Goal: Task Accomplishment & Management: Use online tool/utility

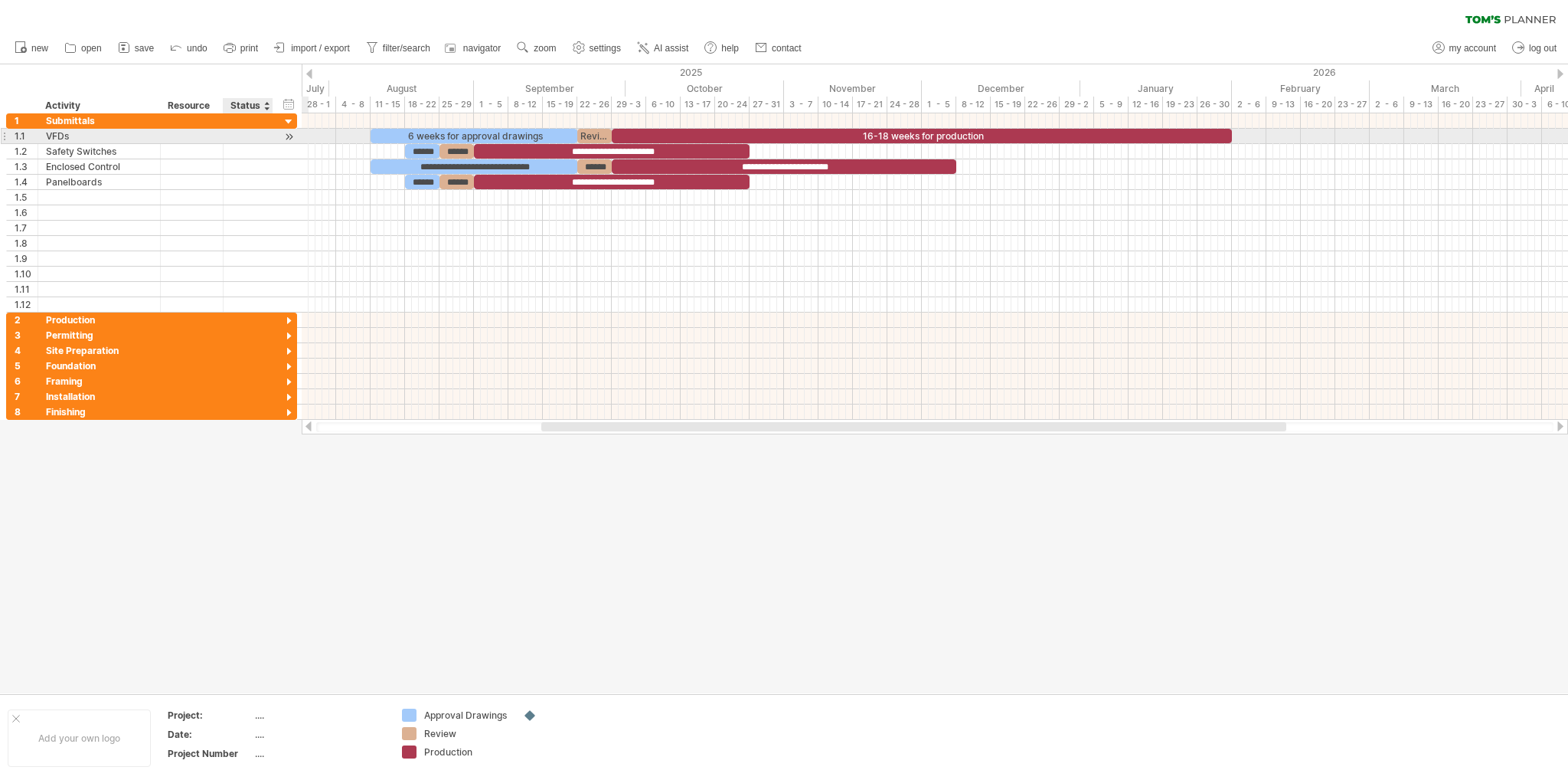
click at [285, 136] on div at bounding box center [289, 136] width 15 height 16
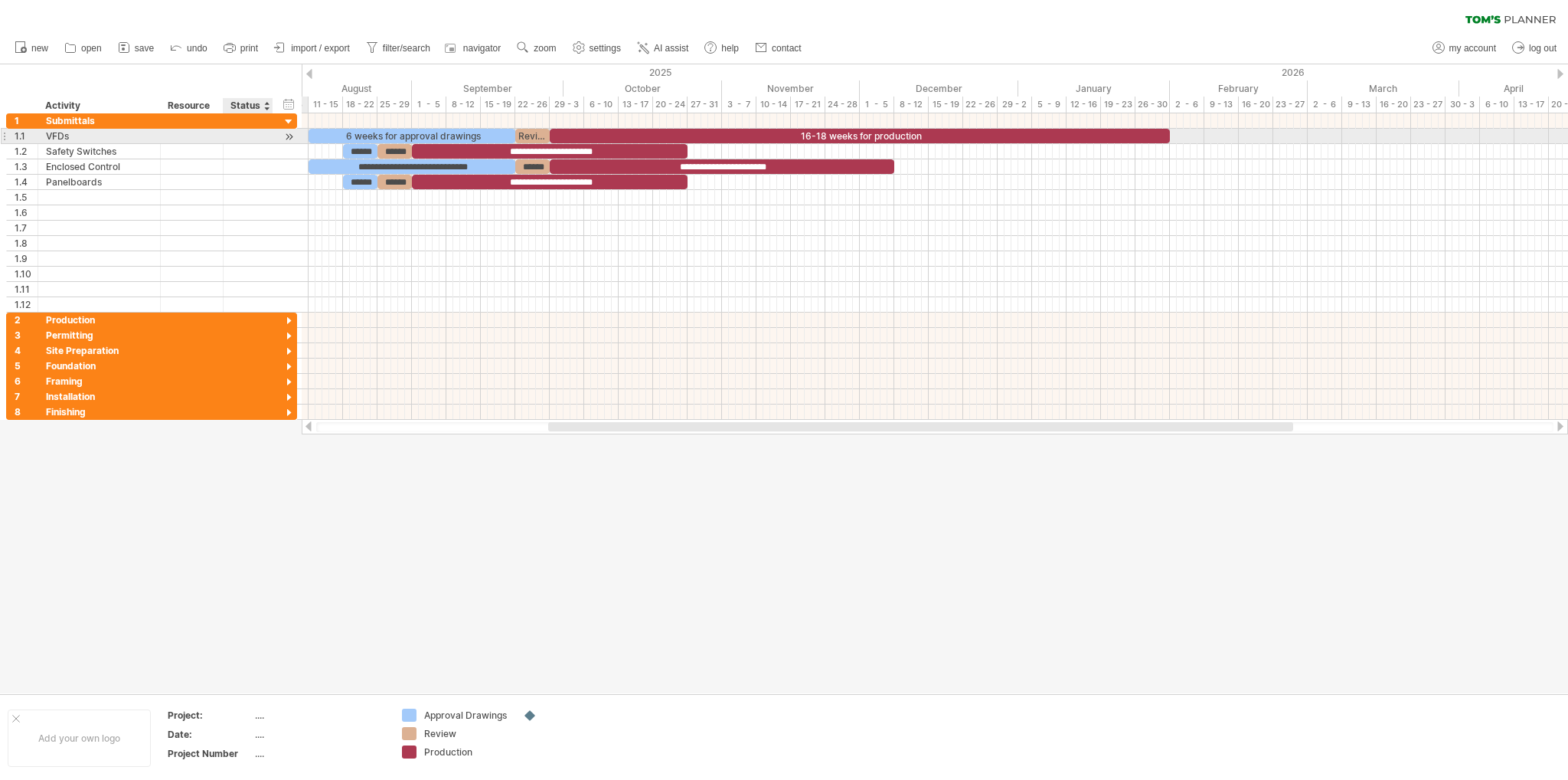
click at [285, 136] on div at bounding box center [289, 136] width 15 height 16
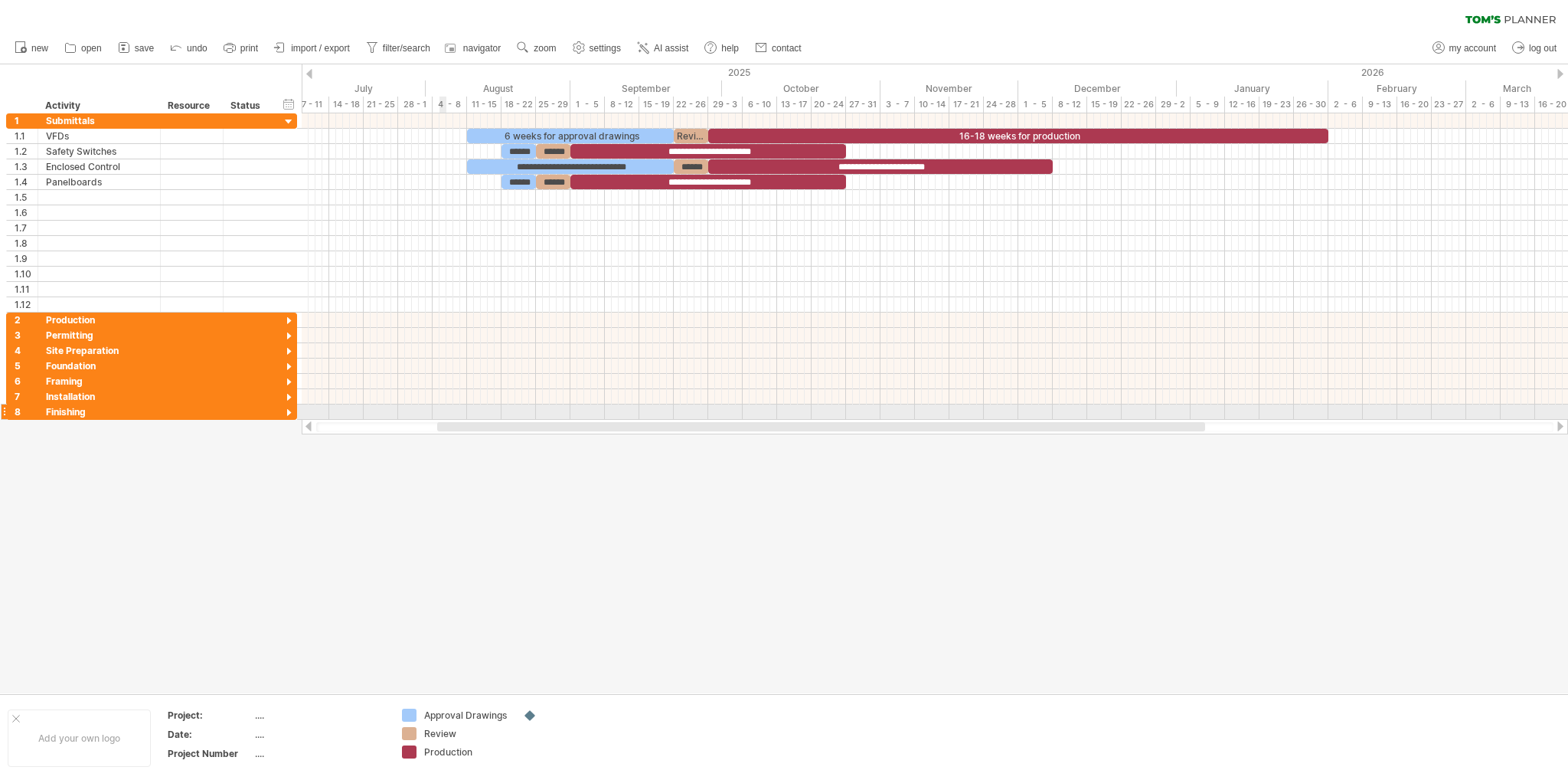
drag, startPoint x: 647, startPoint y: 426, endPoint x: 445, endPoint y: 409, distance: 202.7
click at [445, 409] on div "Trying to reach [DOMAIN_NAME] Connected again... 0% clear filter new 1" at bounding box center [784, 390] width 1568 height 780
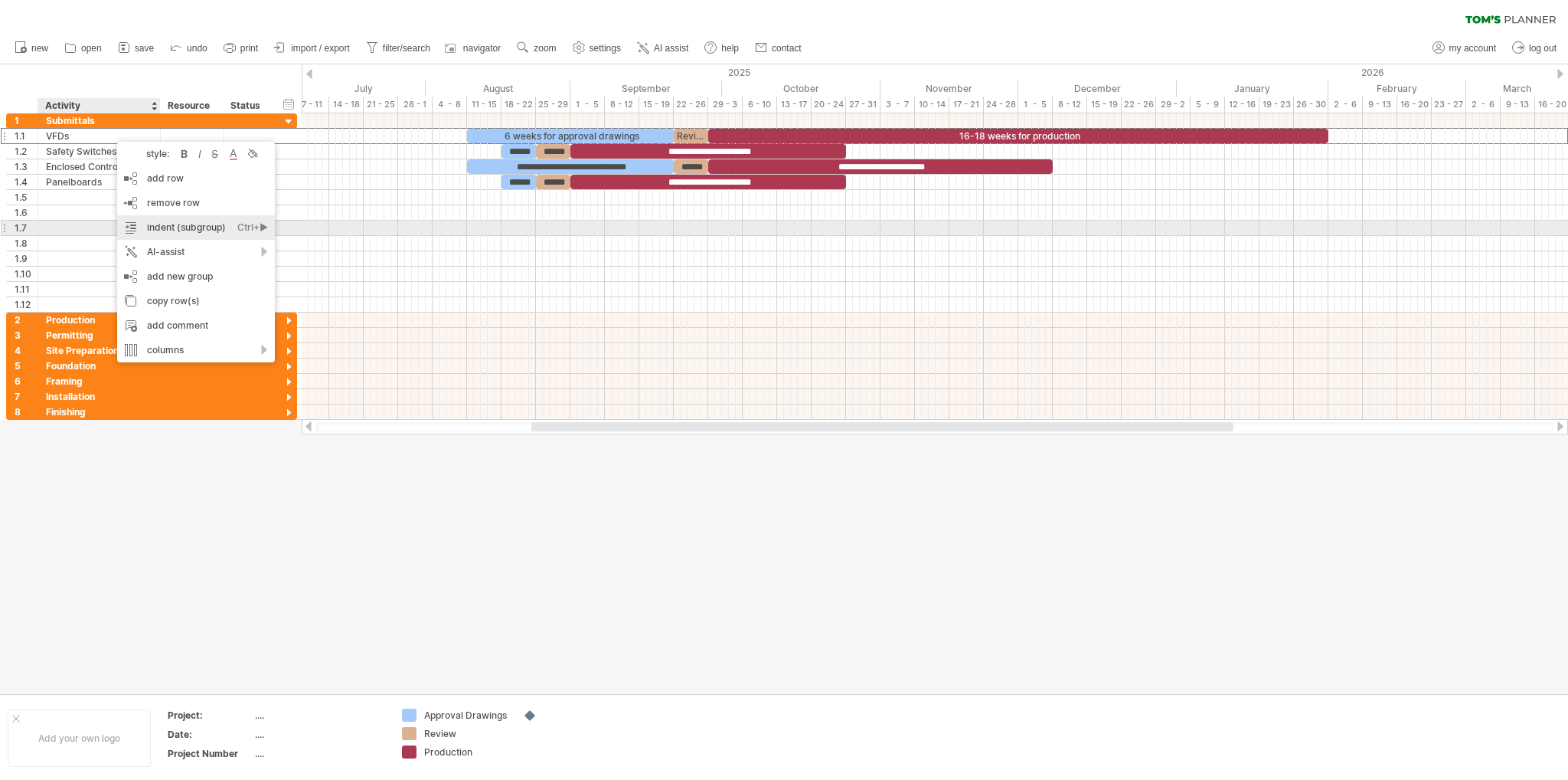
click at [177, 228] on div "indent (subgroup) Ctrl+► Cmd+►" at bounding box center [195, 228] width 157 height 24
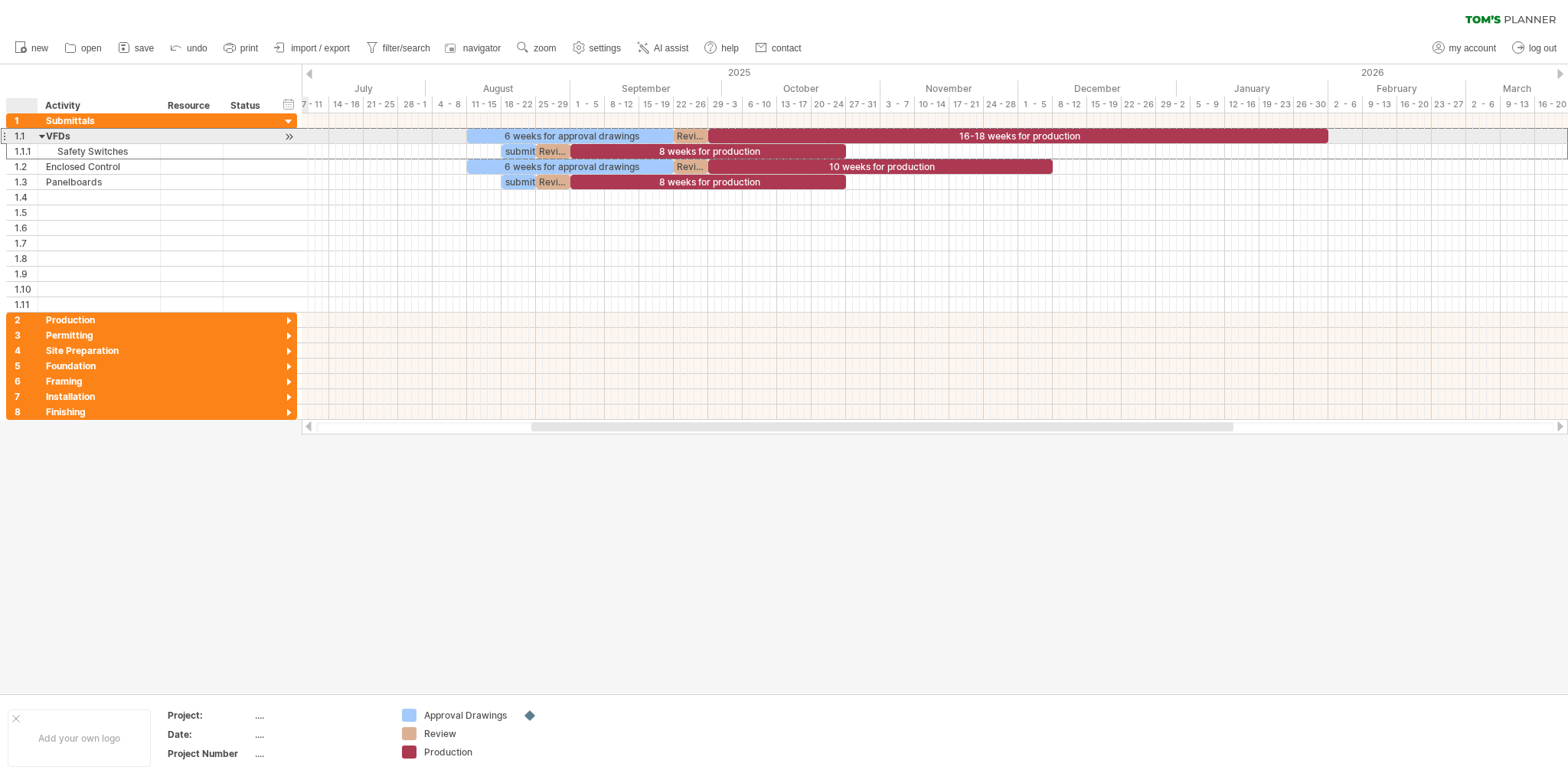
click at [40, 135] on div at bounding box center [42, 136] width 7 height 15
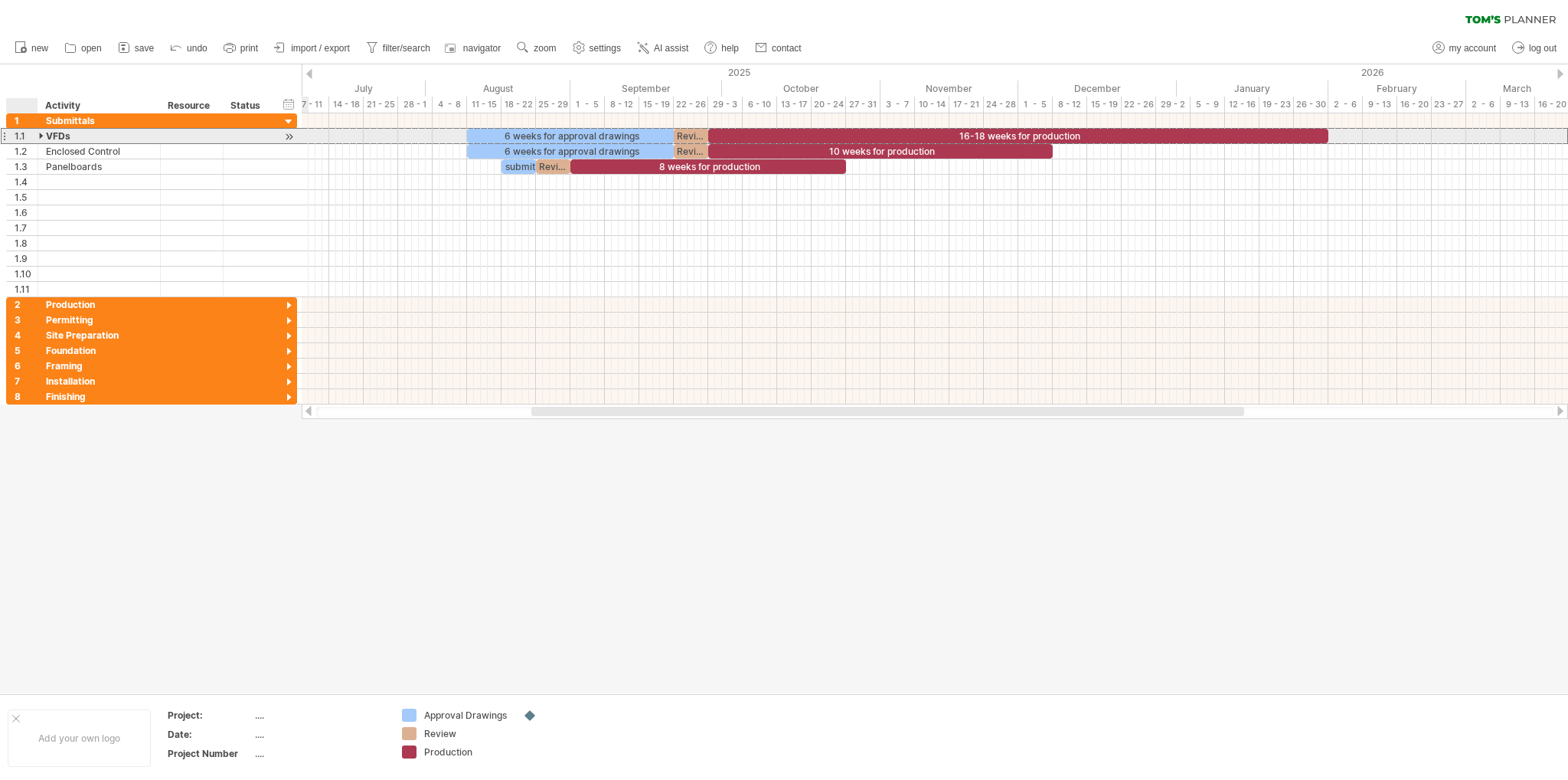
click at [40, 135] on div at bounding box center [42, 136] width 7 height 15
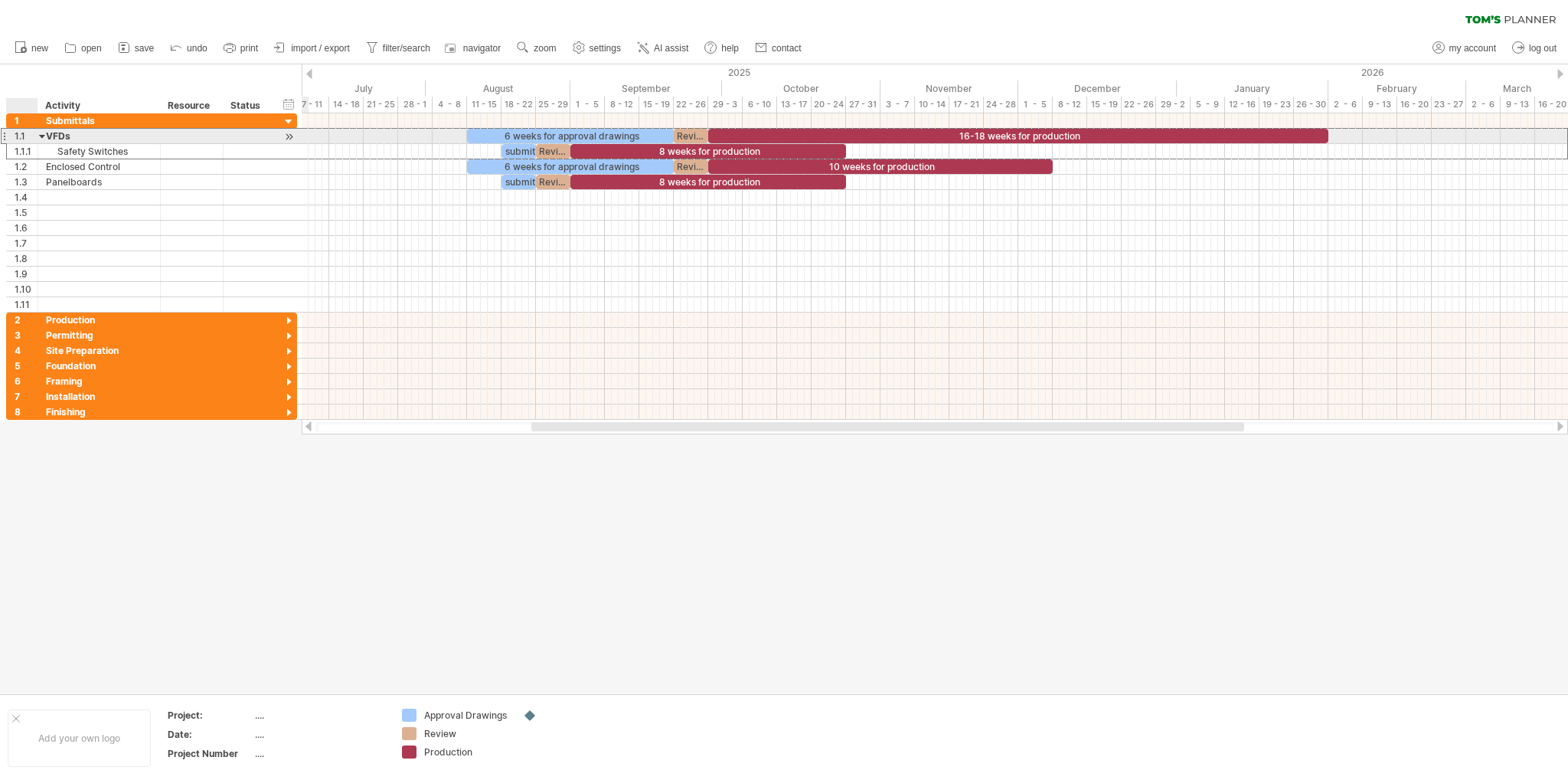
click at [40, 135] on div at bounding box center [42, 136] width 7 height 15
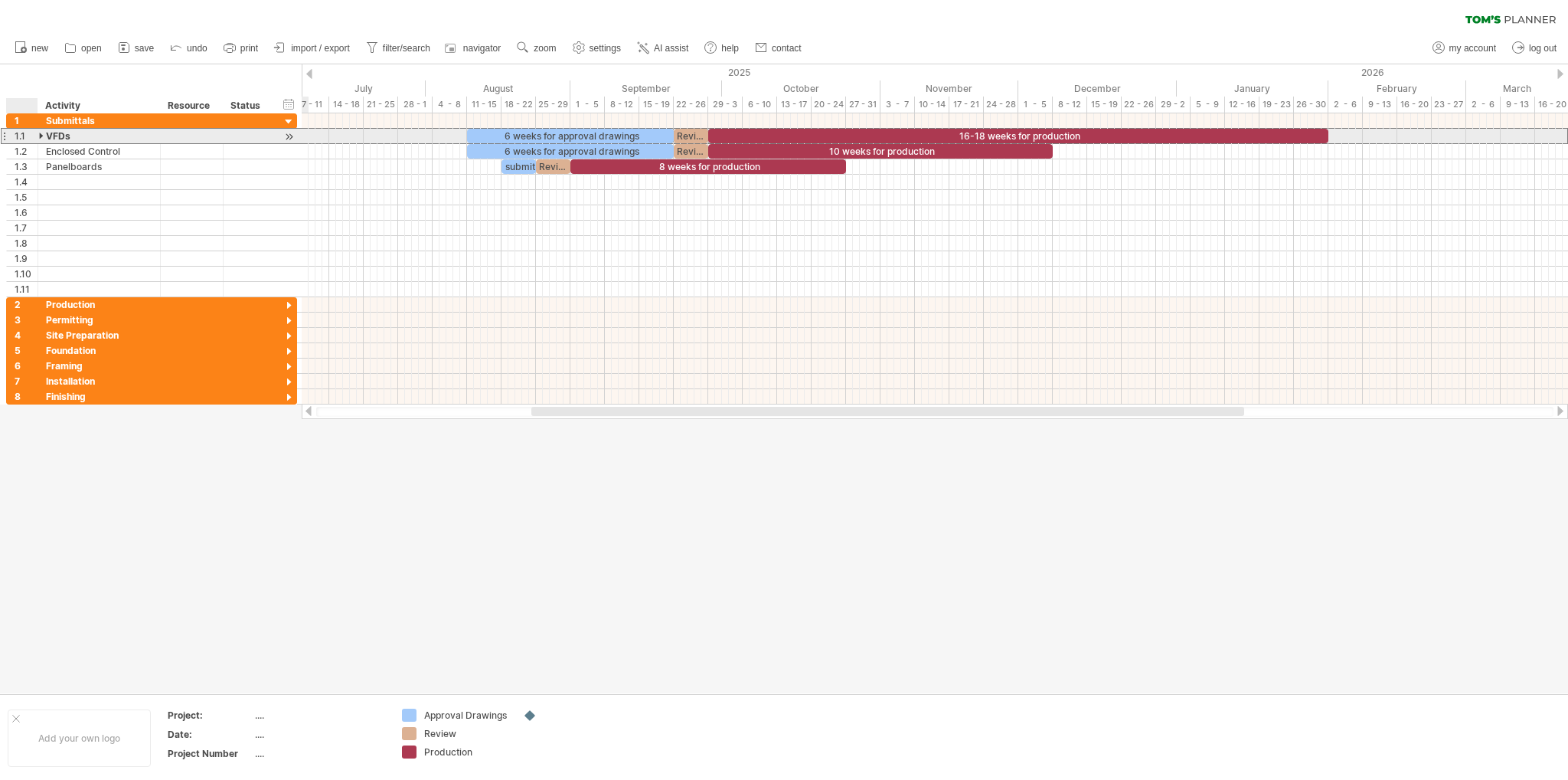
click at [40, 135] on div at bounding box center [42, 136] width 7 height 15
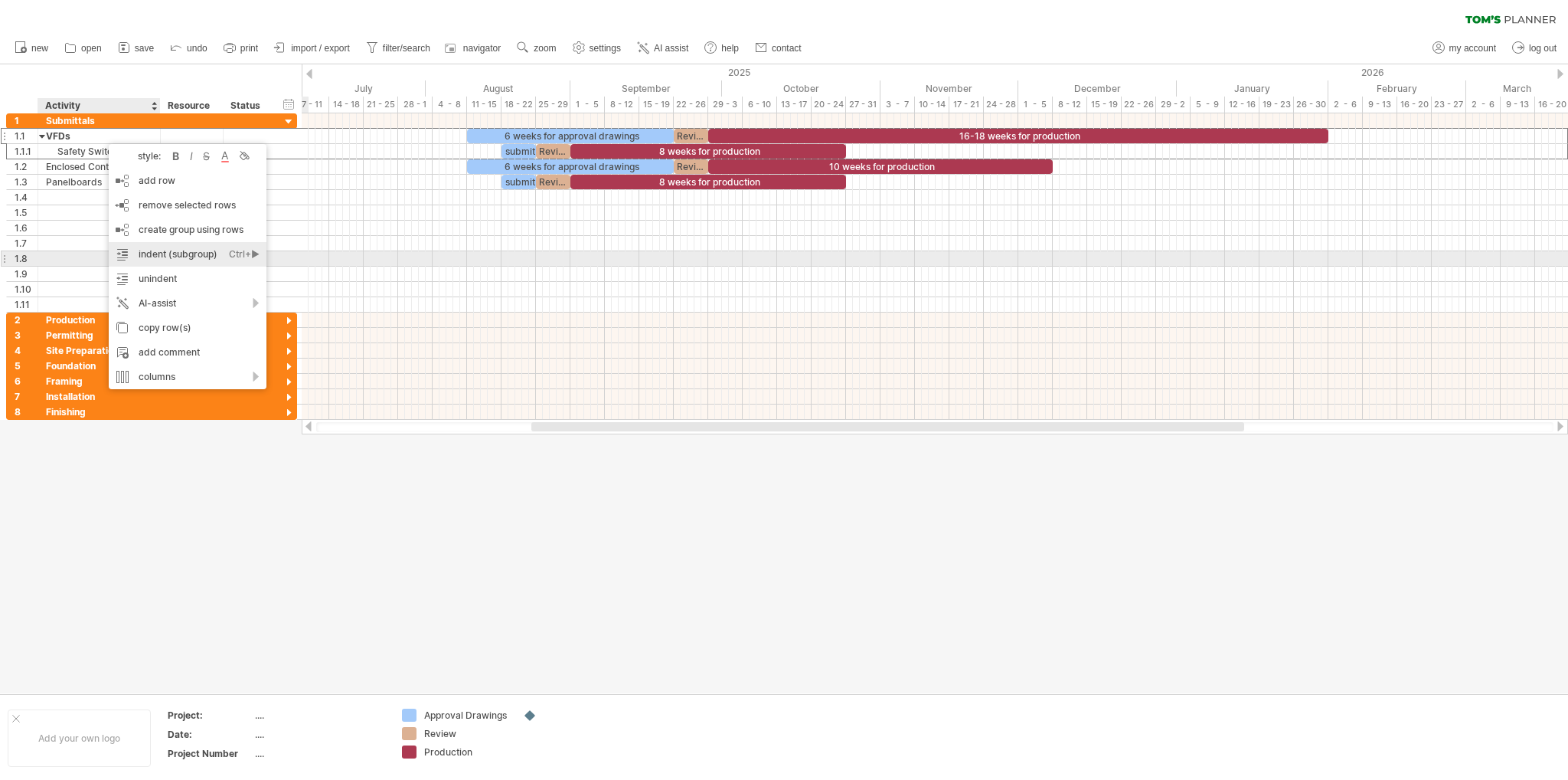
click at [158, 255] on div "indent (subgroup) Ctrl+► Cmd+►" at bounding box center [187, 254] width 157 height 24
click at [145, 277] on div "unindent Ctrl+◄ Cmd+◄" at bounding box center [178, 279] width 157 height 24
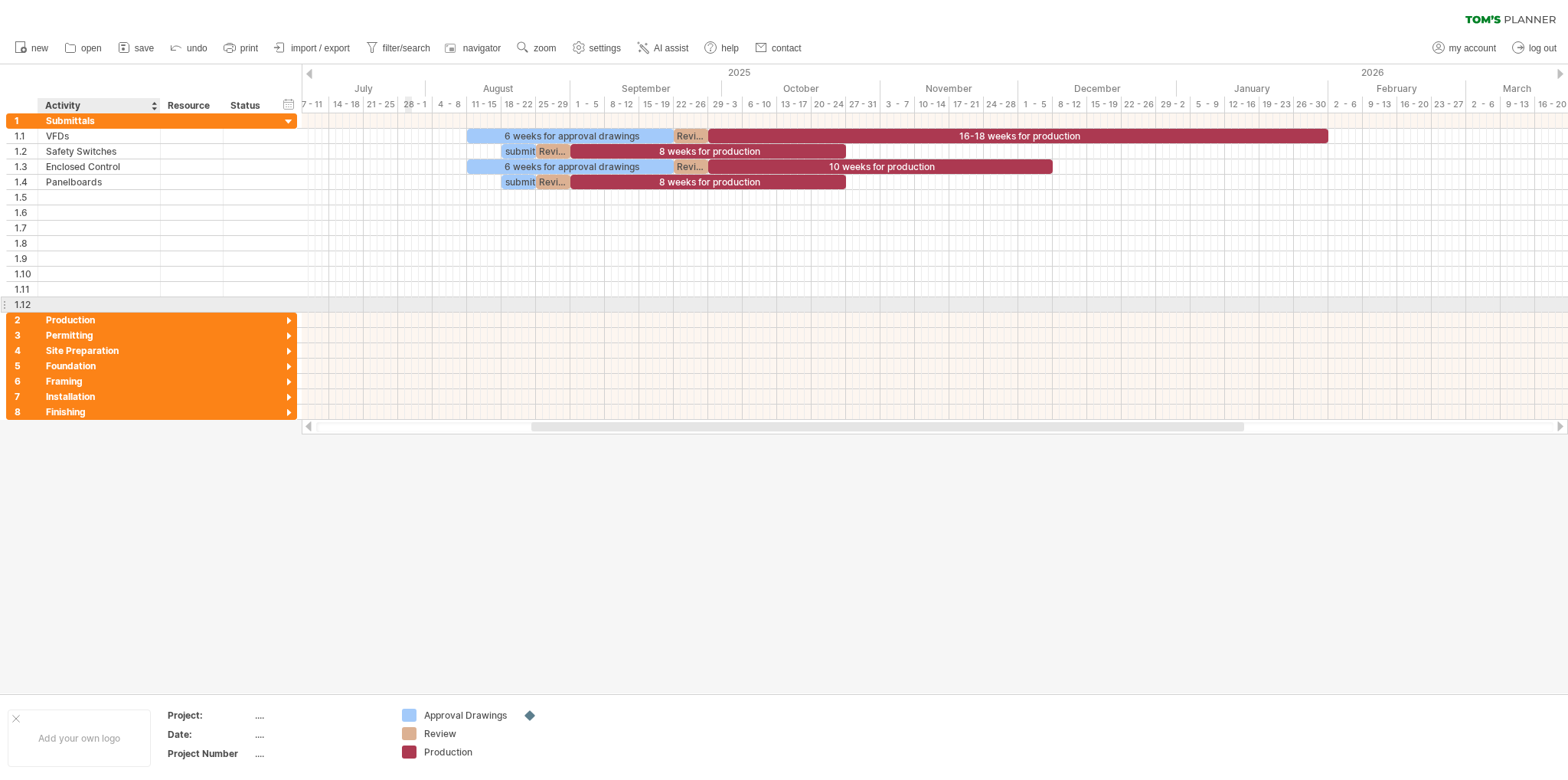
click at [406, 301] on div at bounding box center [935, 304] width 1266 height 15
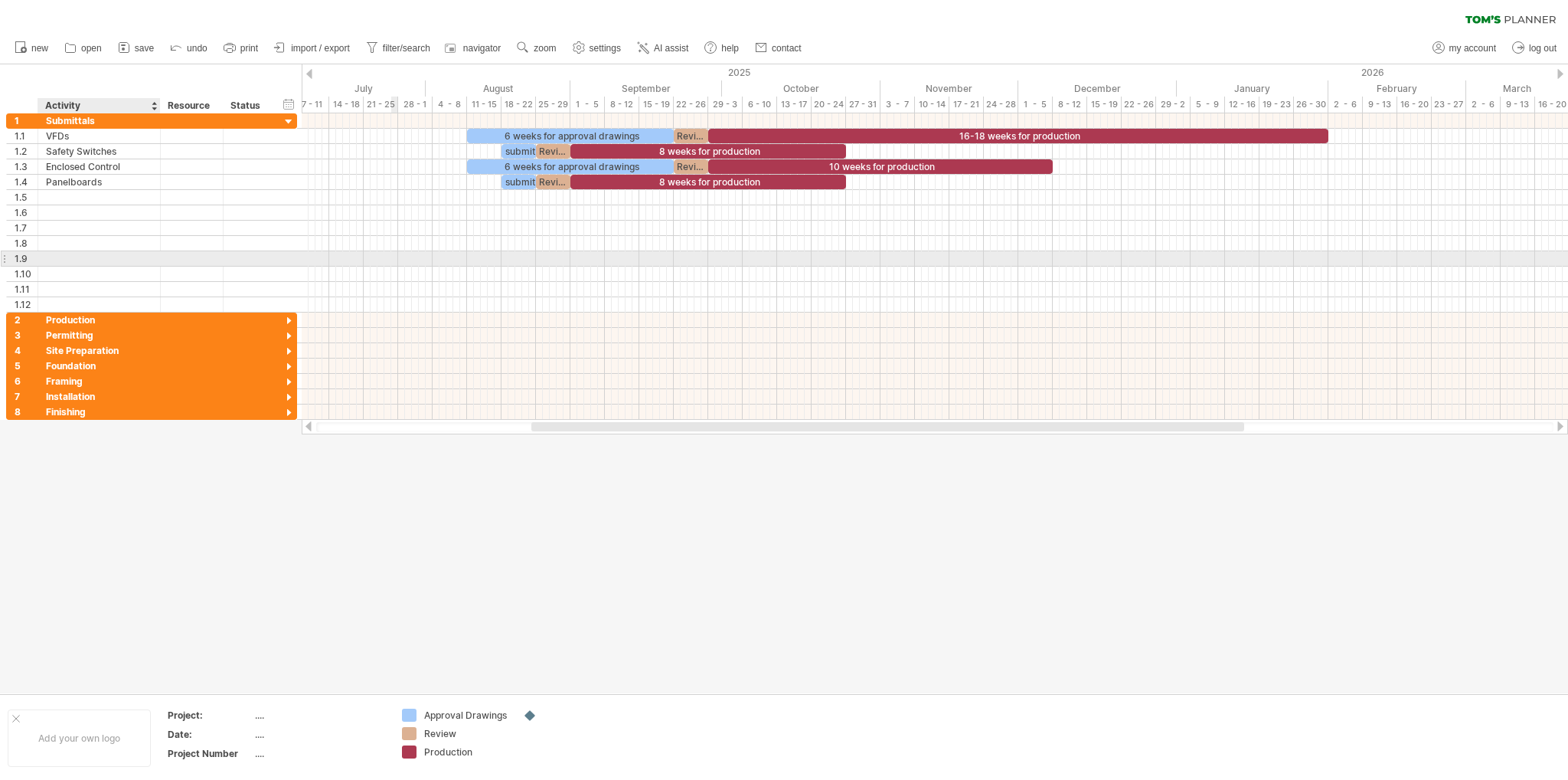
click at [393, 253] on div at bounding box center [935, 258] width 1266 height 15
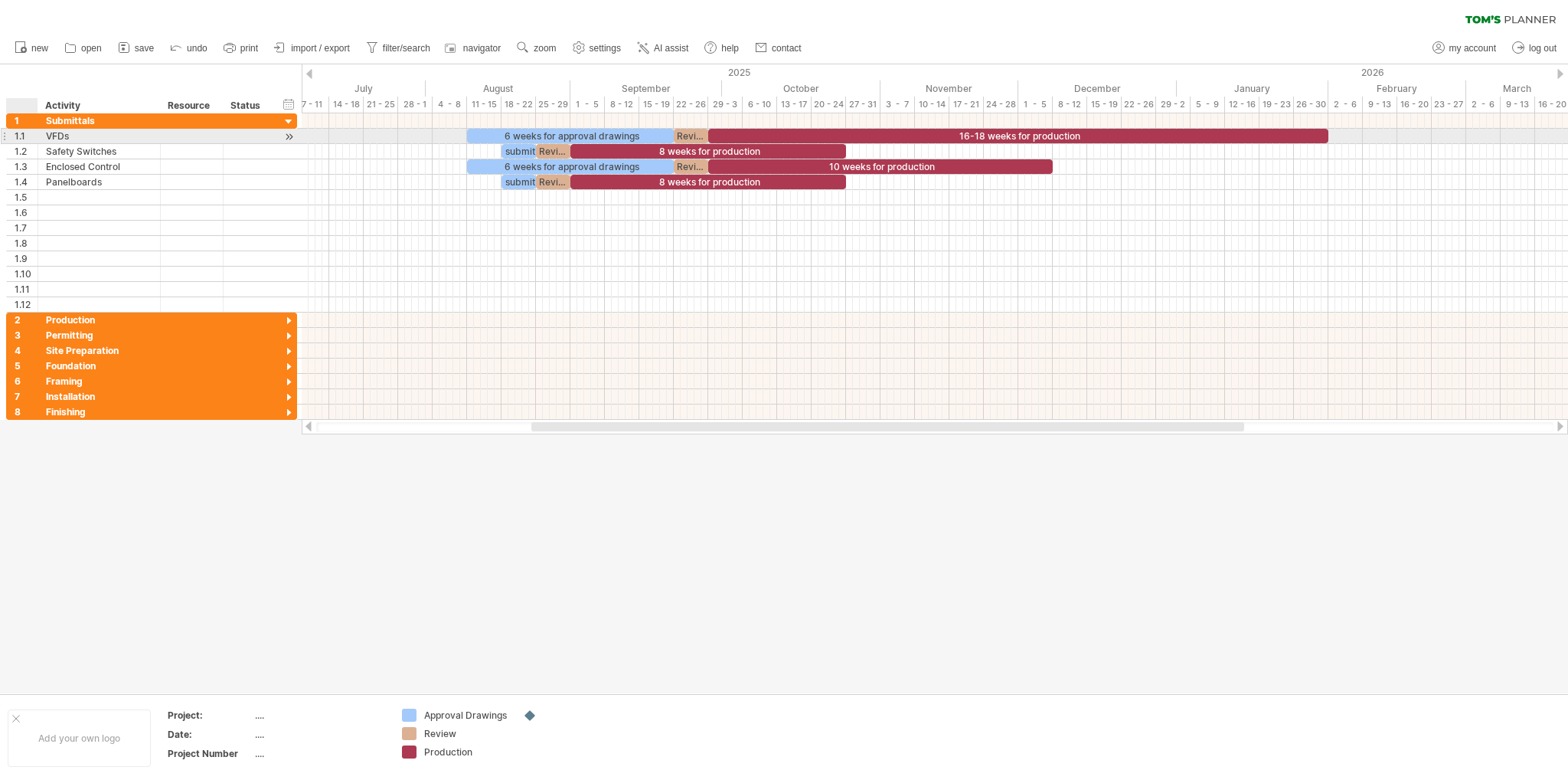
click at [22, 136] on div "1.1" at bounding box center [26, 136] width 23 height 15
click at [119, 142] on div "VFDs" at bounding box center [99, 136] width 107 height 15
click at [172, 136] on div at bounding box center [192, 136] width 47 height 15
click at [241, 136] on div at bounding box center [249, 136] width 34 height 15
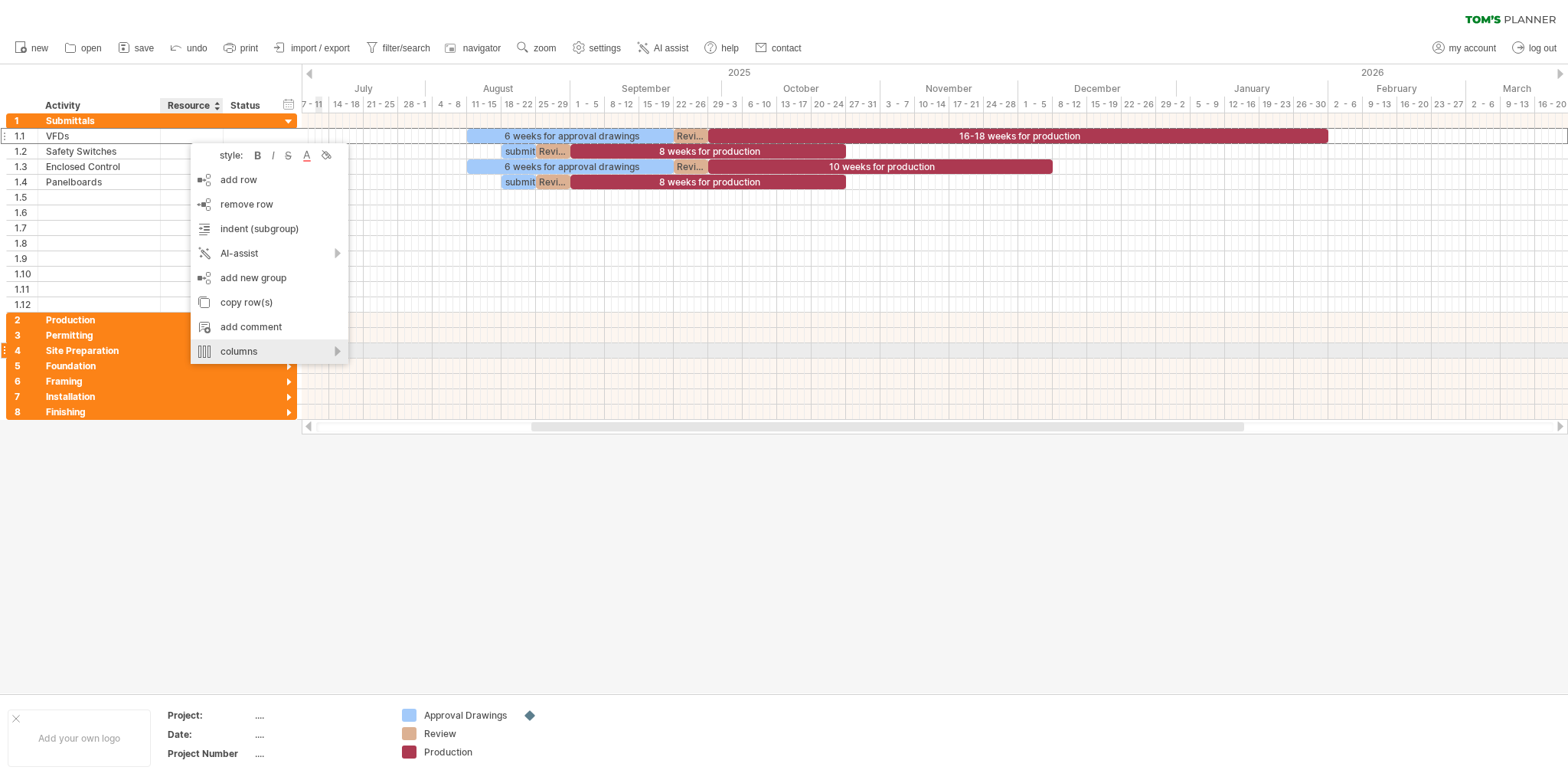
click at [324, 352] on div "columns" at bounding box center [269, 351] width 157 height 24
click at [398, 369] on div "add new column" at bounding box center [403, 372] width 141 height 24
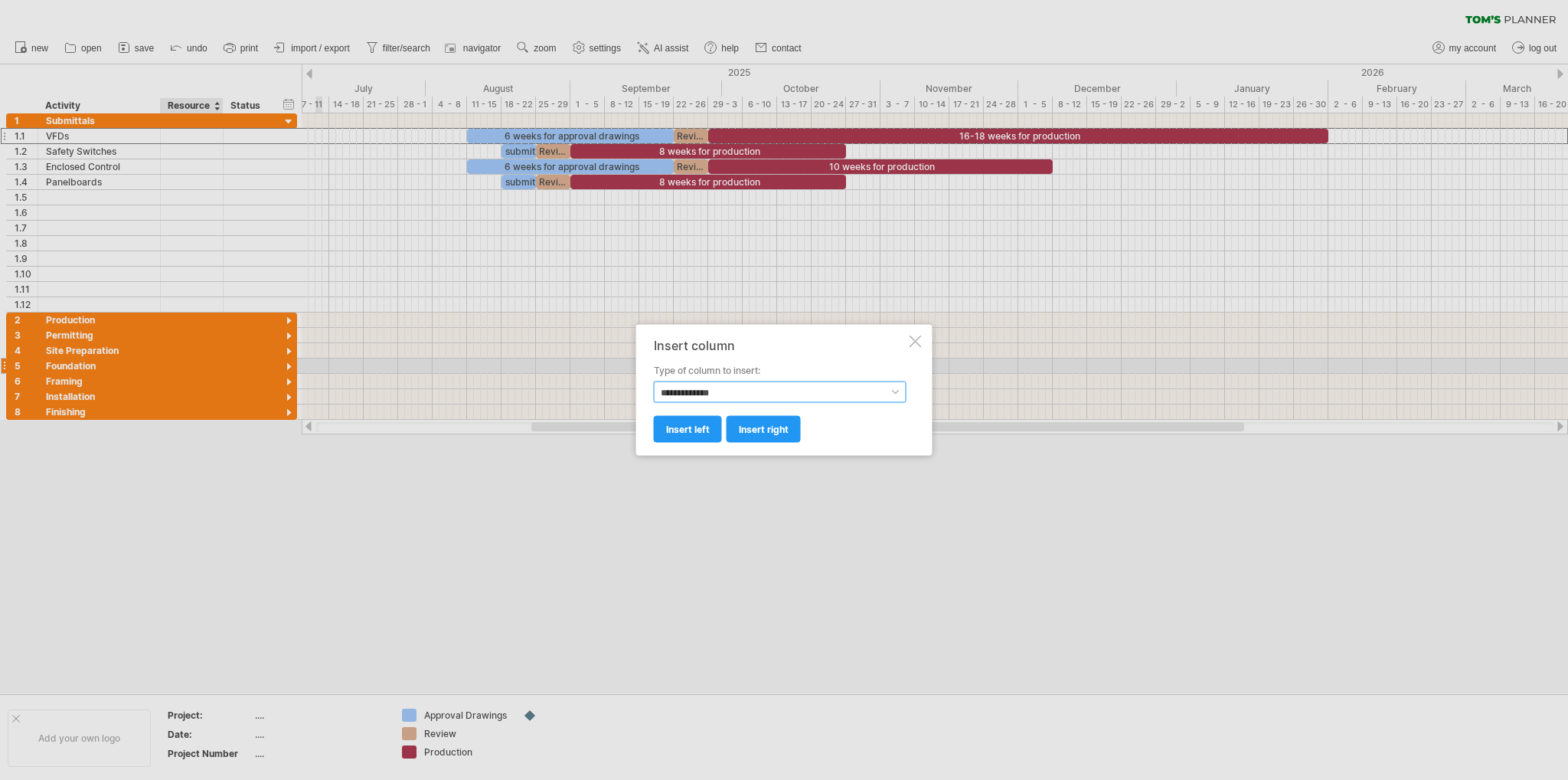
click at [802, 387] on select "**********" at bounding box center [780, 392] width 253 height 22
select select "*********"
click at [654, 382] on select "**********" at bounding box center [780, 392] width 253 height 22
click at [744, 427] on span "insert right" at bounding box center [764, 430] width 50 height 11
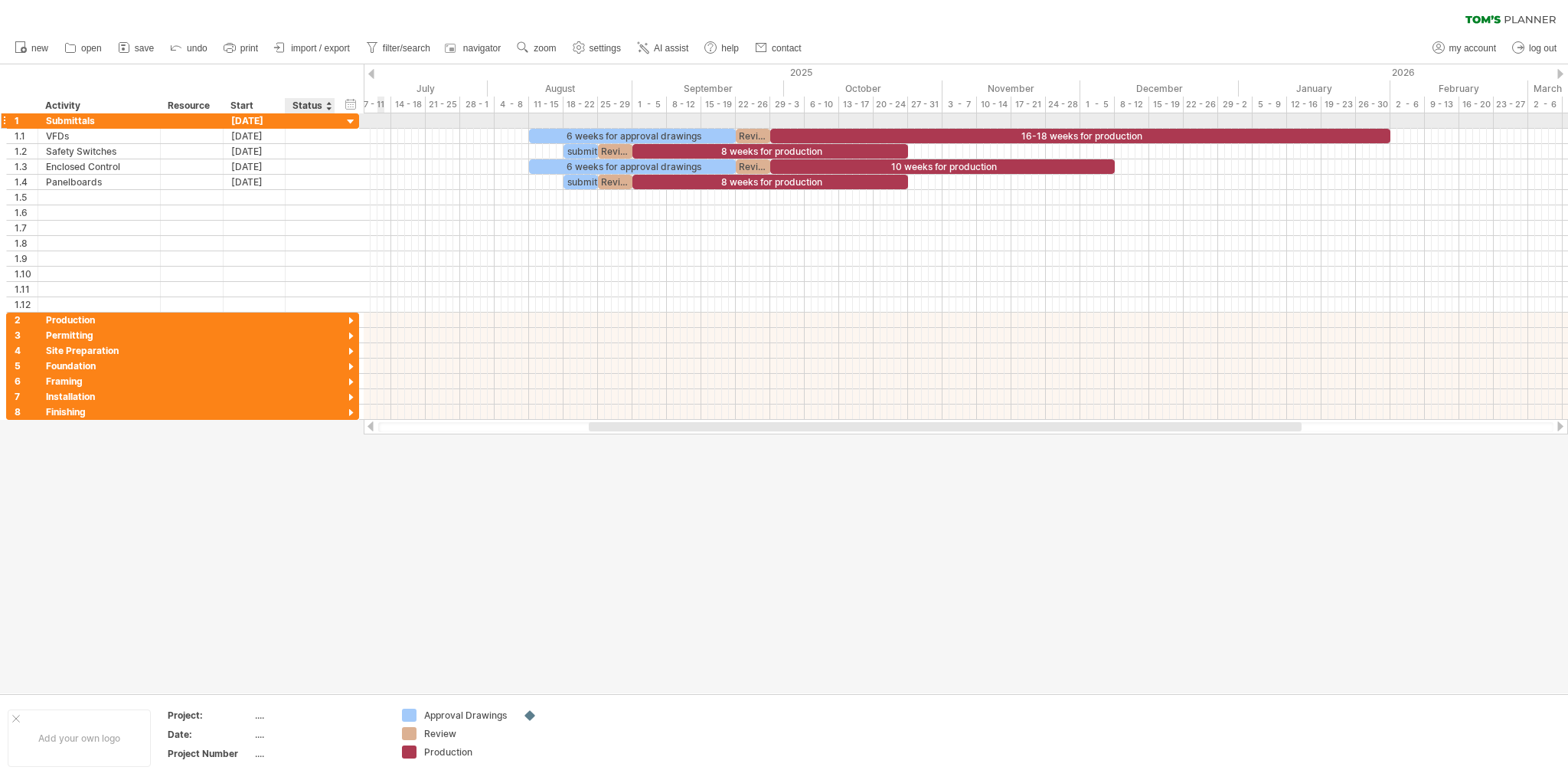
click at [299, 120] on div at bounding box center [310, 120] width 34 height 15
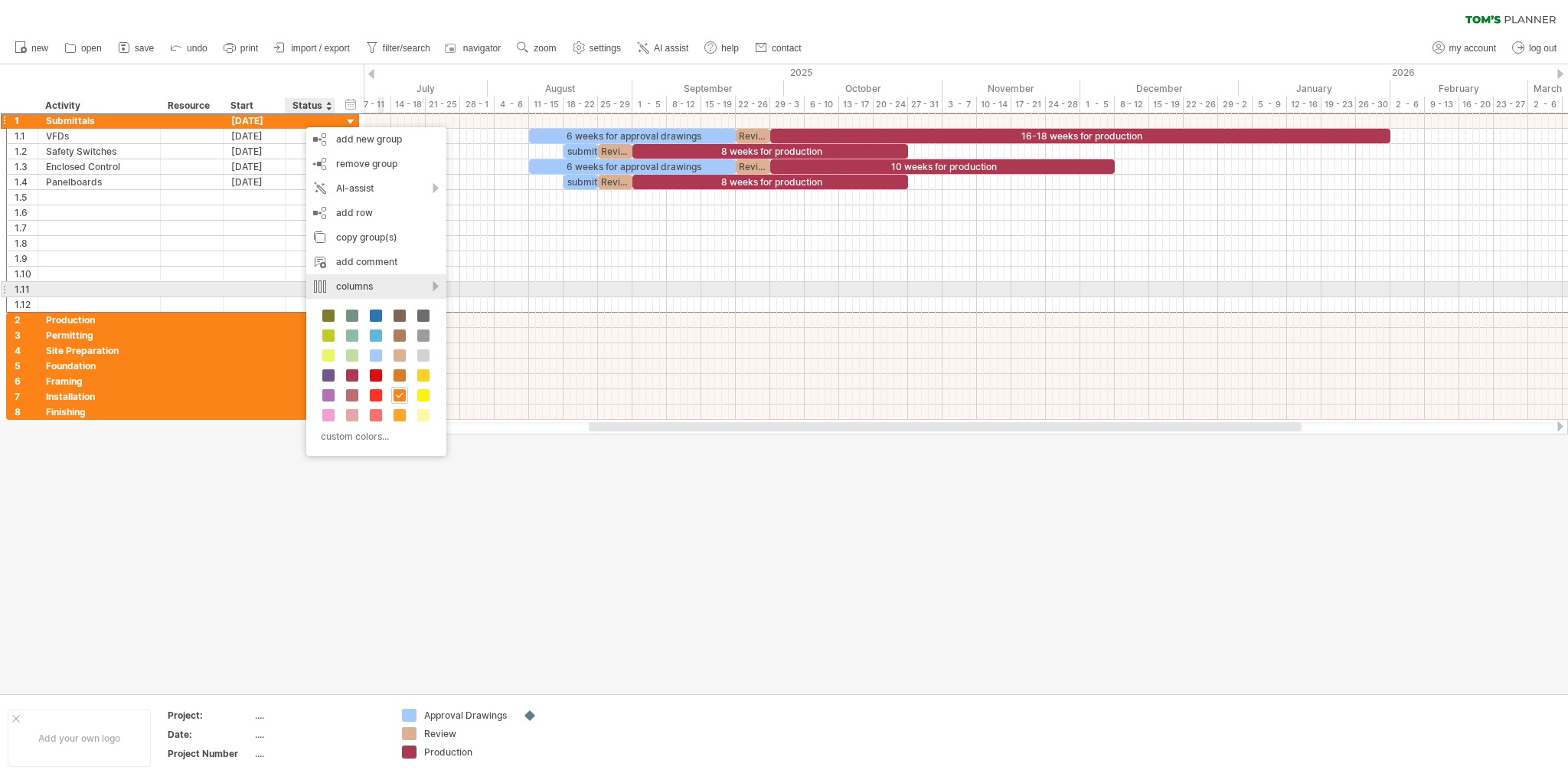
click at [413, 283] on div "columns" at bounding box center [377, 287] width 140 height 24
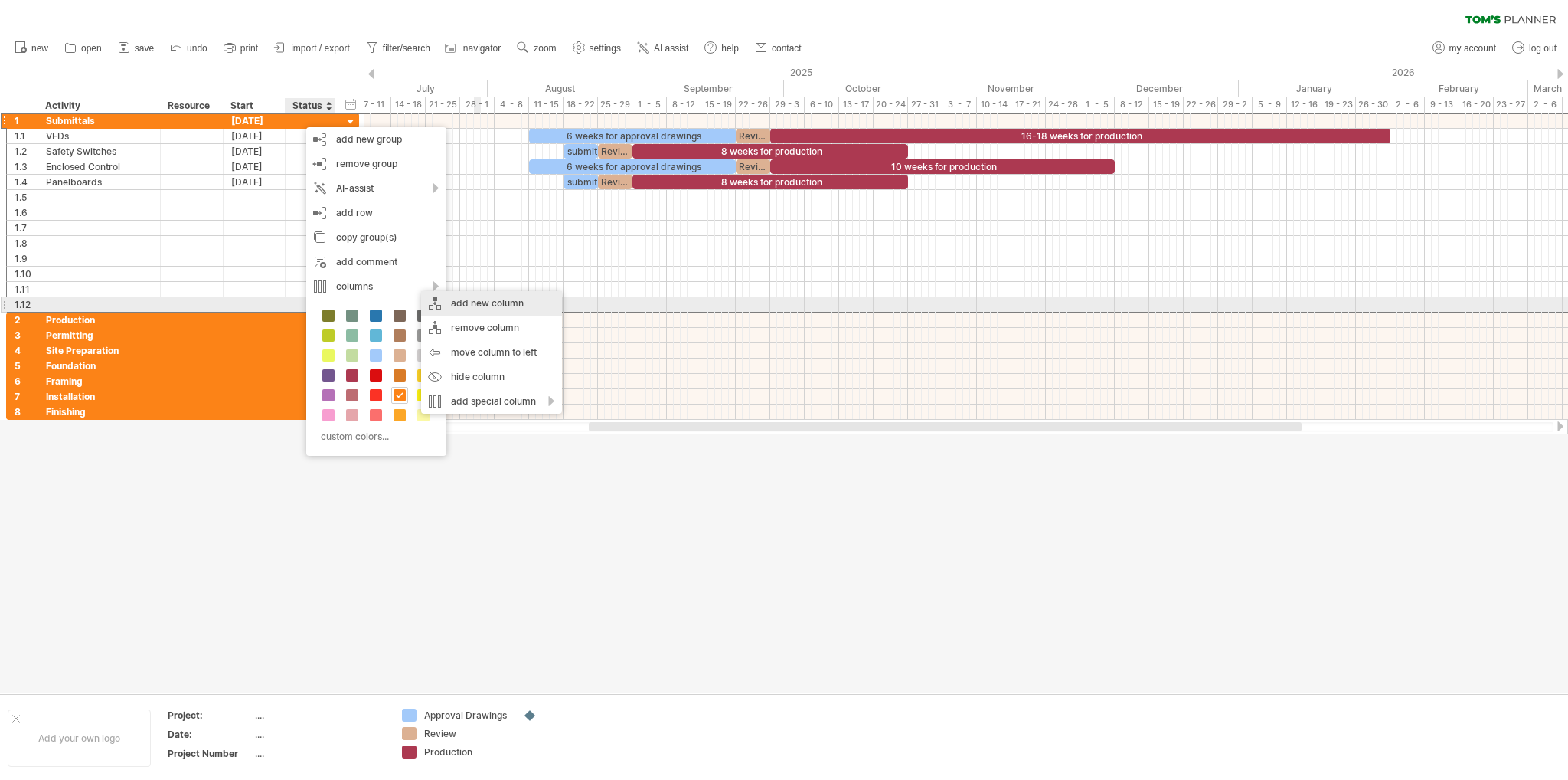
click at [506, 300] on div "add new column" at bounding box center [491, 304] width 141 height 24
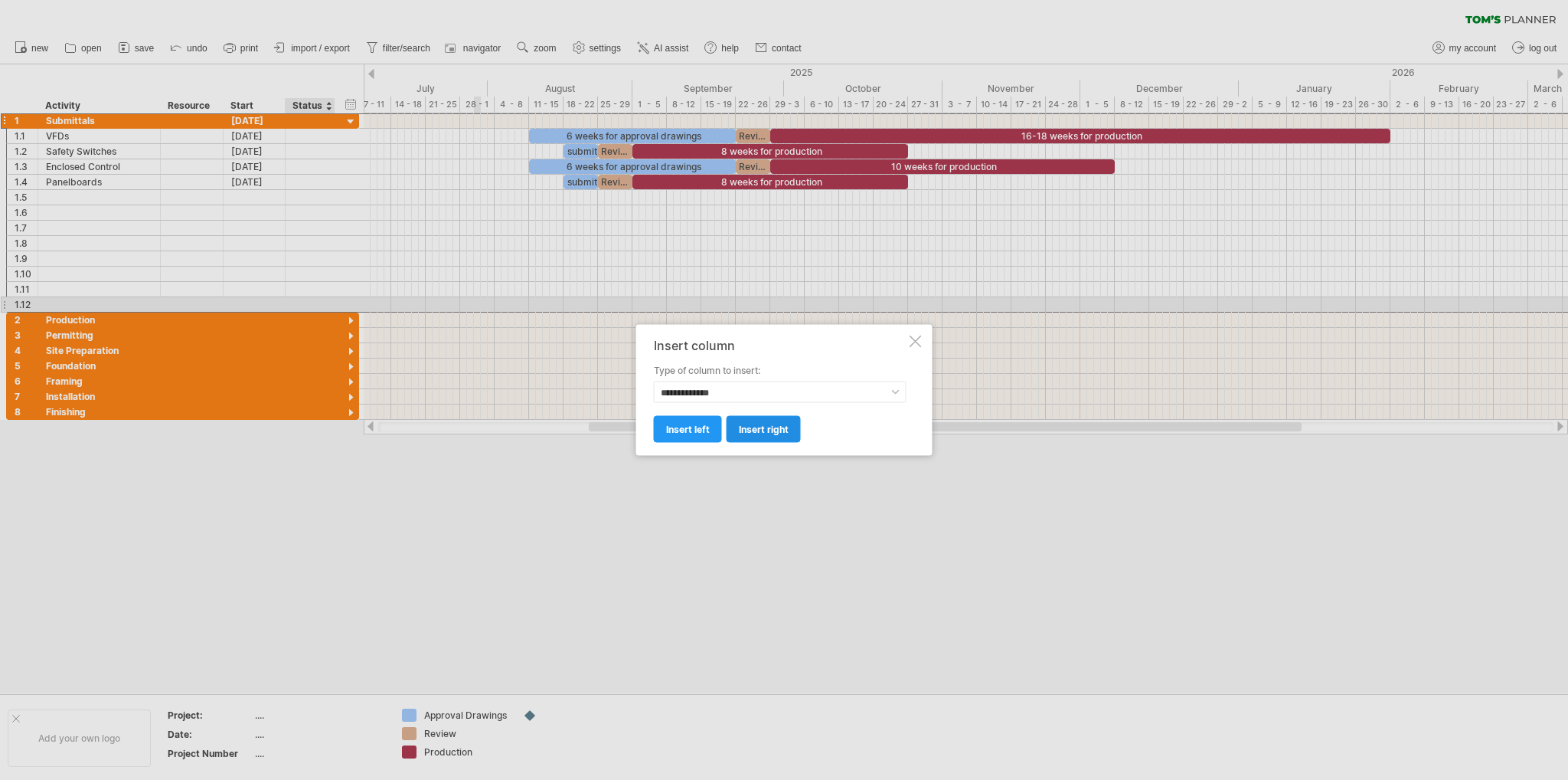
click at [765, 433] on span "insert right" at bounding box center [764, 430] width 50 height 11
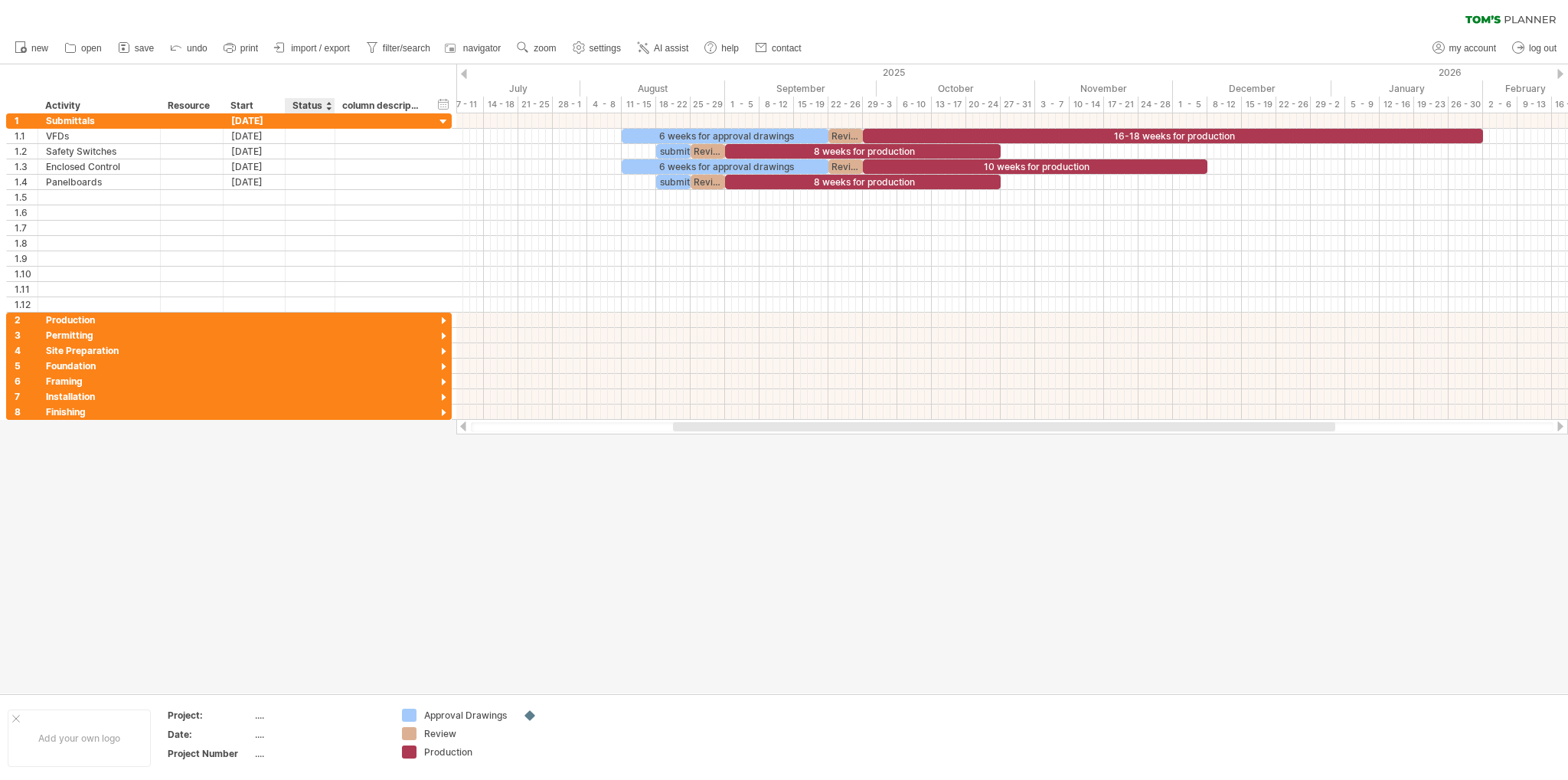
click at [300, 106] on div "Status" at bounding box center [309, 105] width 34 height 15
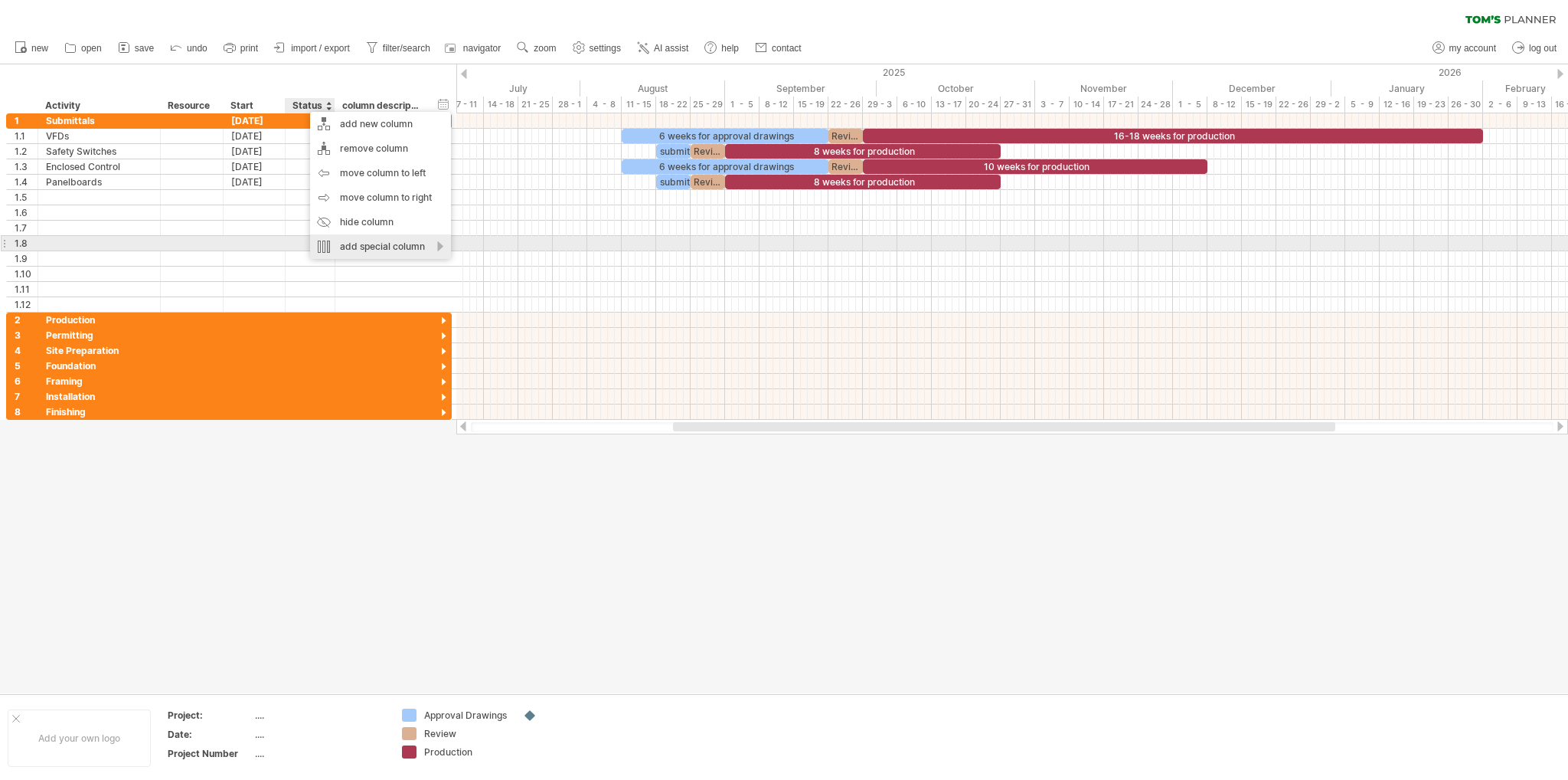
click at [370, 245] on div "add special column" at bounding box center [380, 246] width 141 height 24
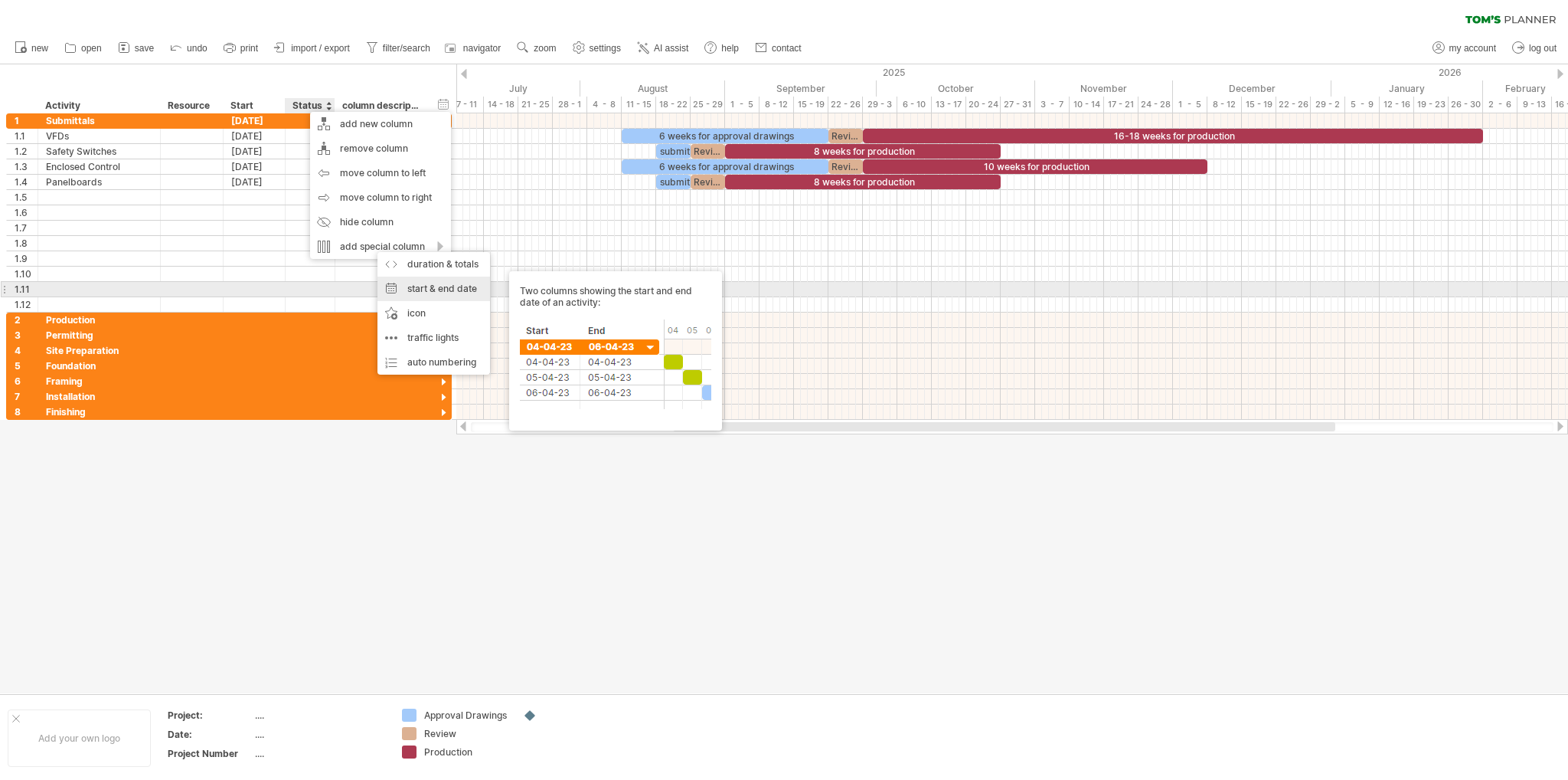
click at [447, 289] on div "start & end date Two columns showing the start and end date of an activity:" at bounding box center [433, 289] width 112 height 24
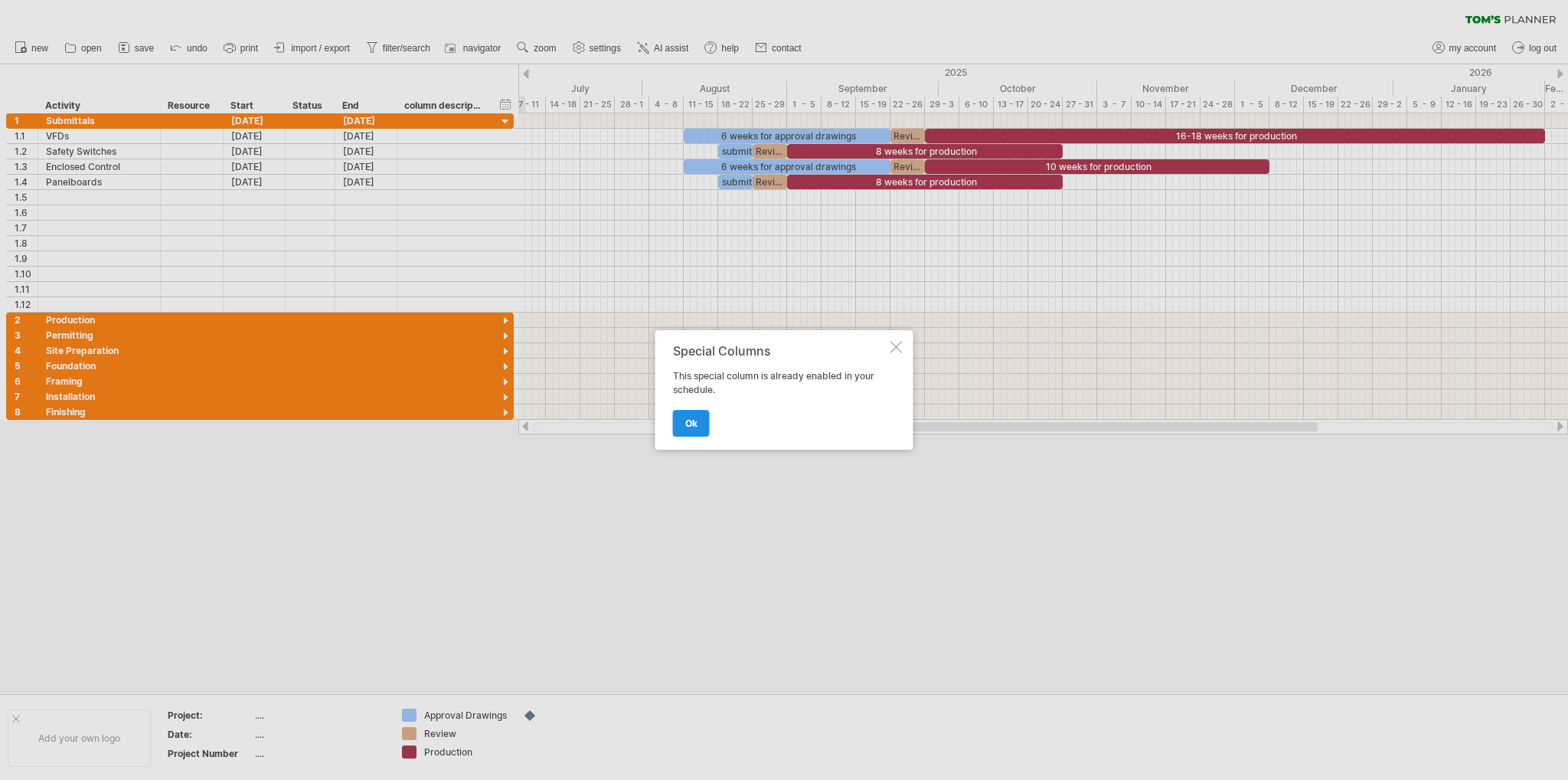
click at [696, 425] on span "ok" at bounding box center [691, 423] width 12 height 11
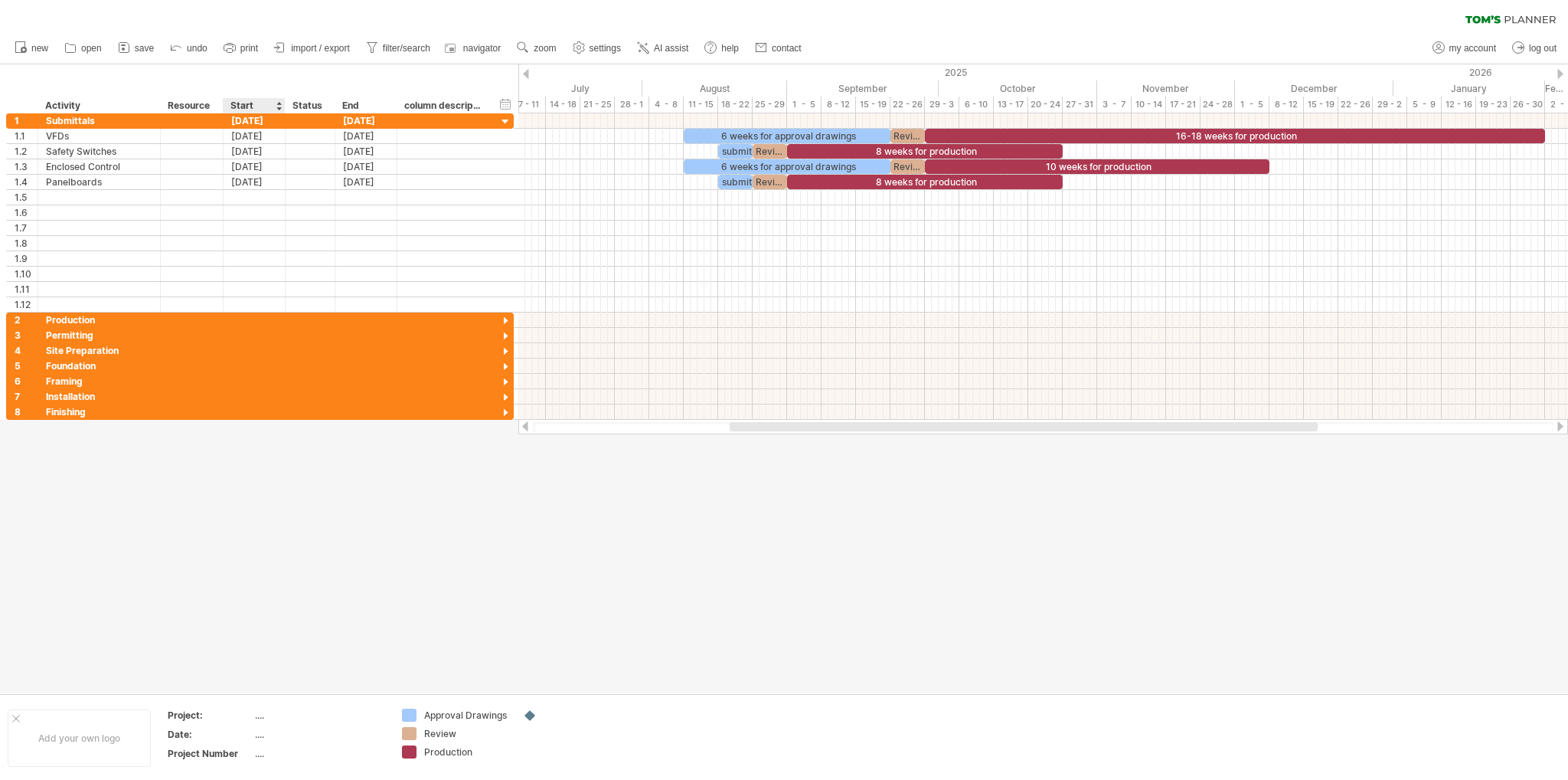
click at [248, 108] on div "Start" at bounding box center [253, 105] width 46 height 15
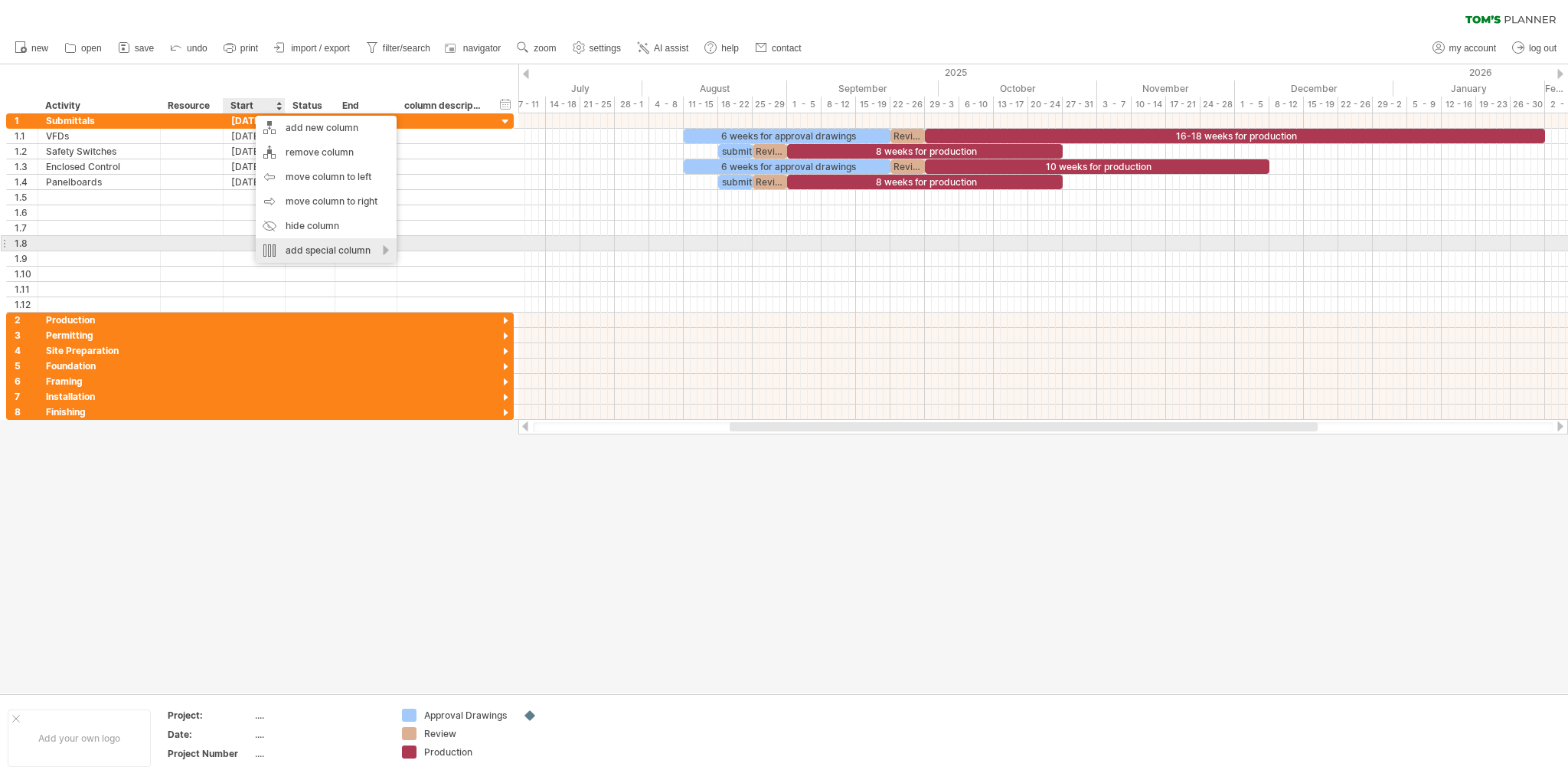
click at [338, 248] on div "add special column" at bounding box center [326, 250] width 141 height 24
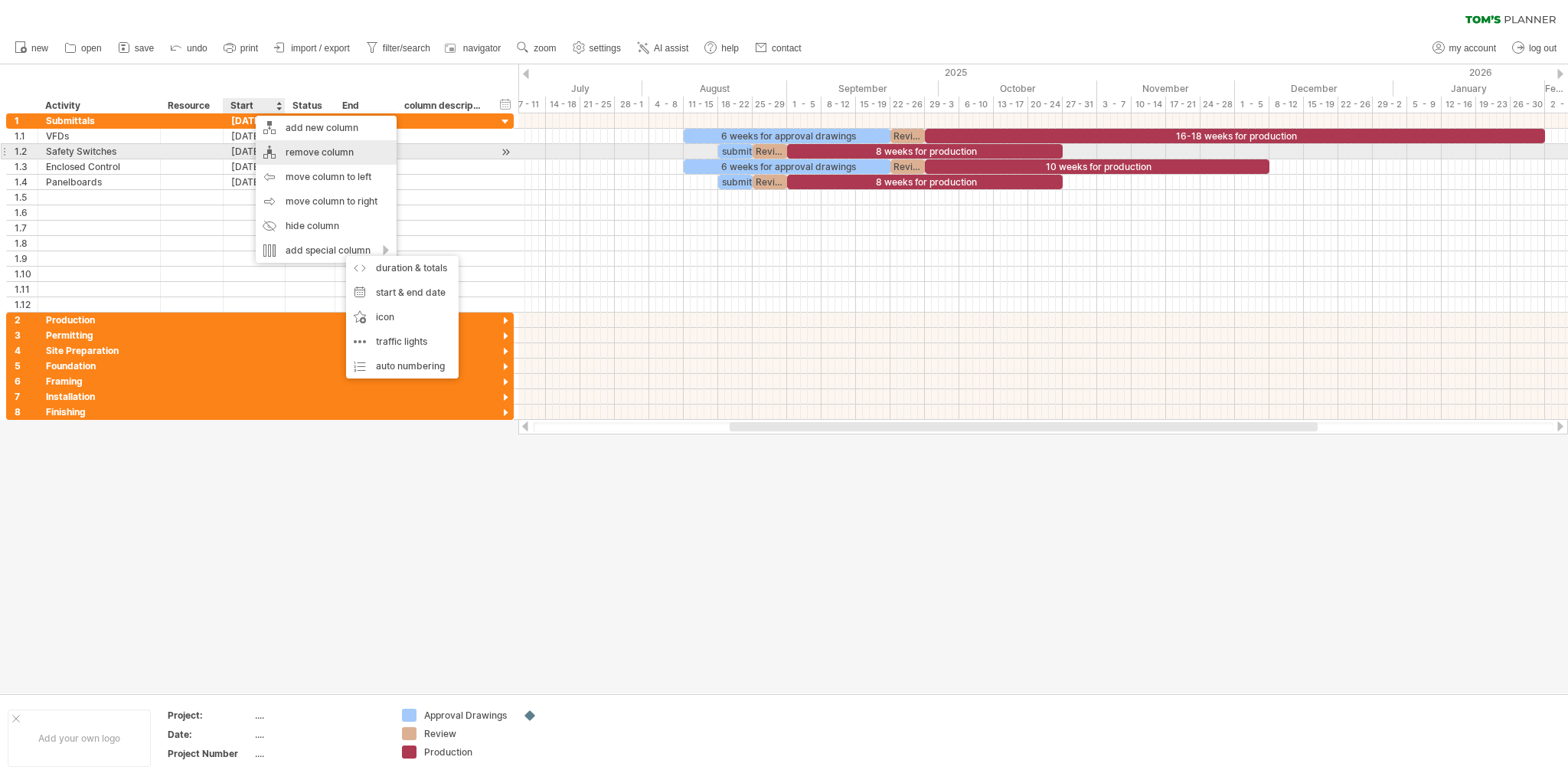
click at [326, 151] on div "remove column" at bounding box center [326, 153] width 141 height 24
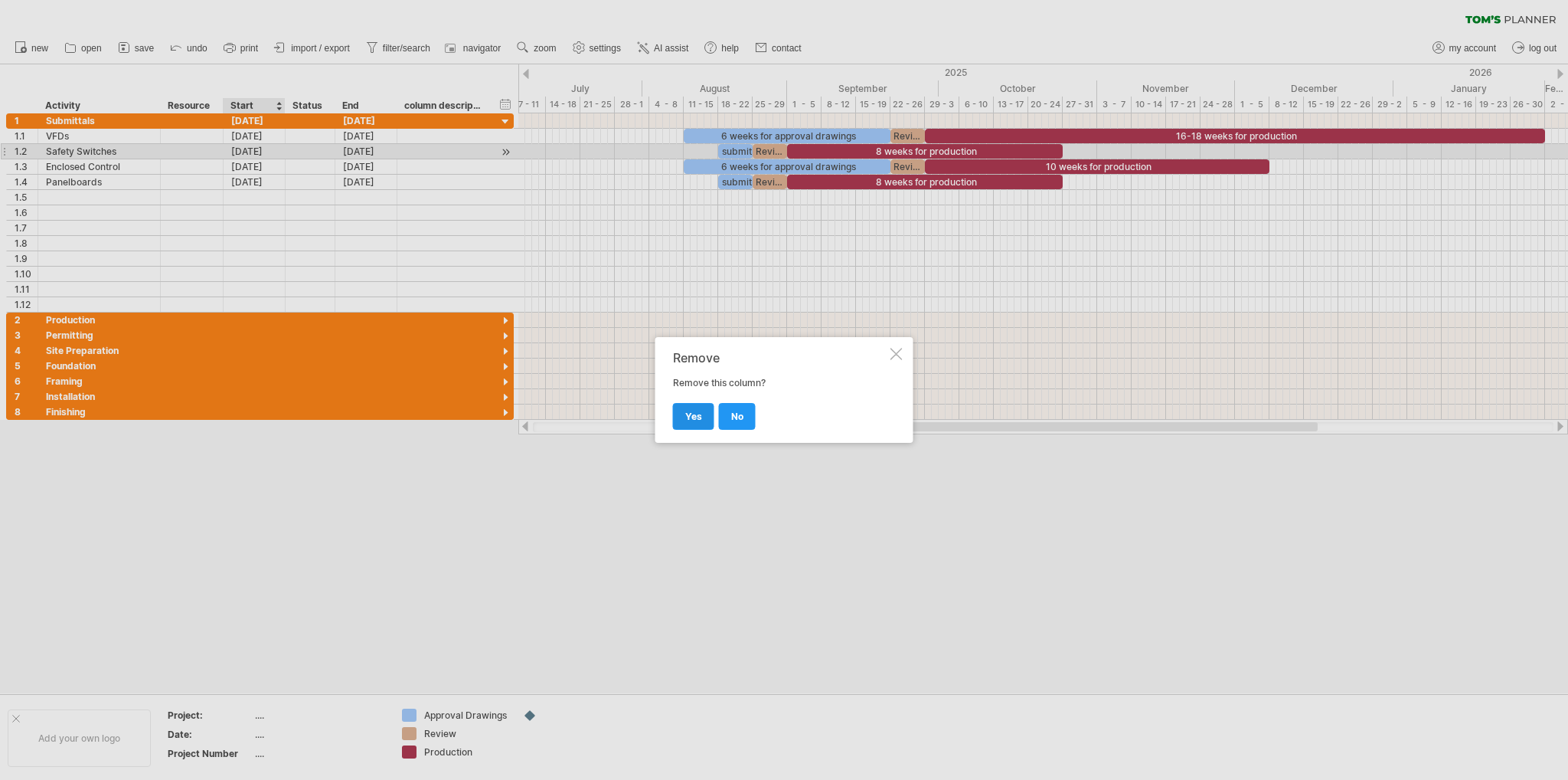
click at [676, 413] on link "yes" at bounding box center [693, 416] width 41 height 27
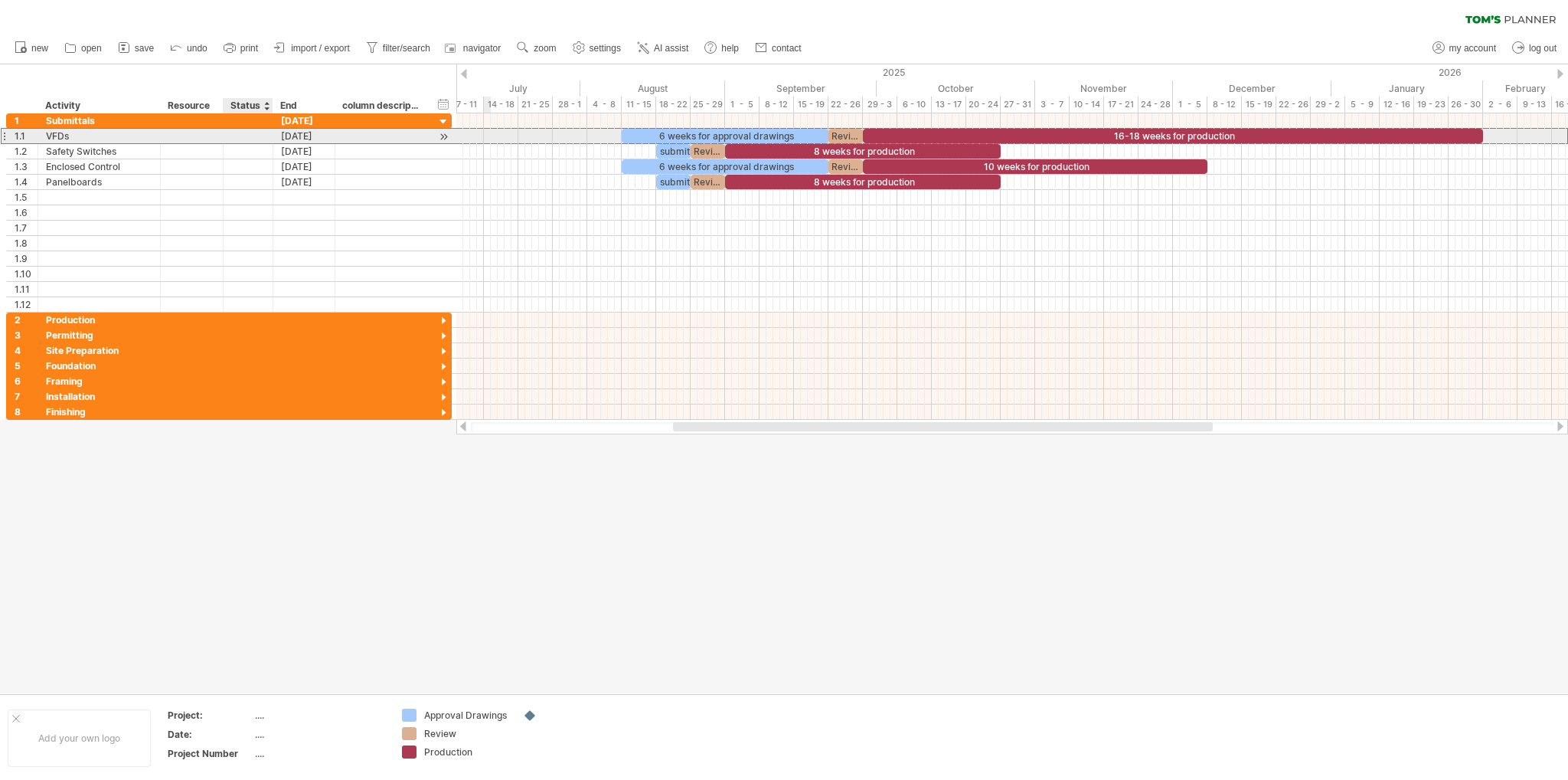
click at [246, 138] on div at bounding box center [249, 136] width 34 height 15
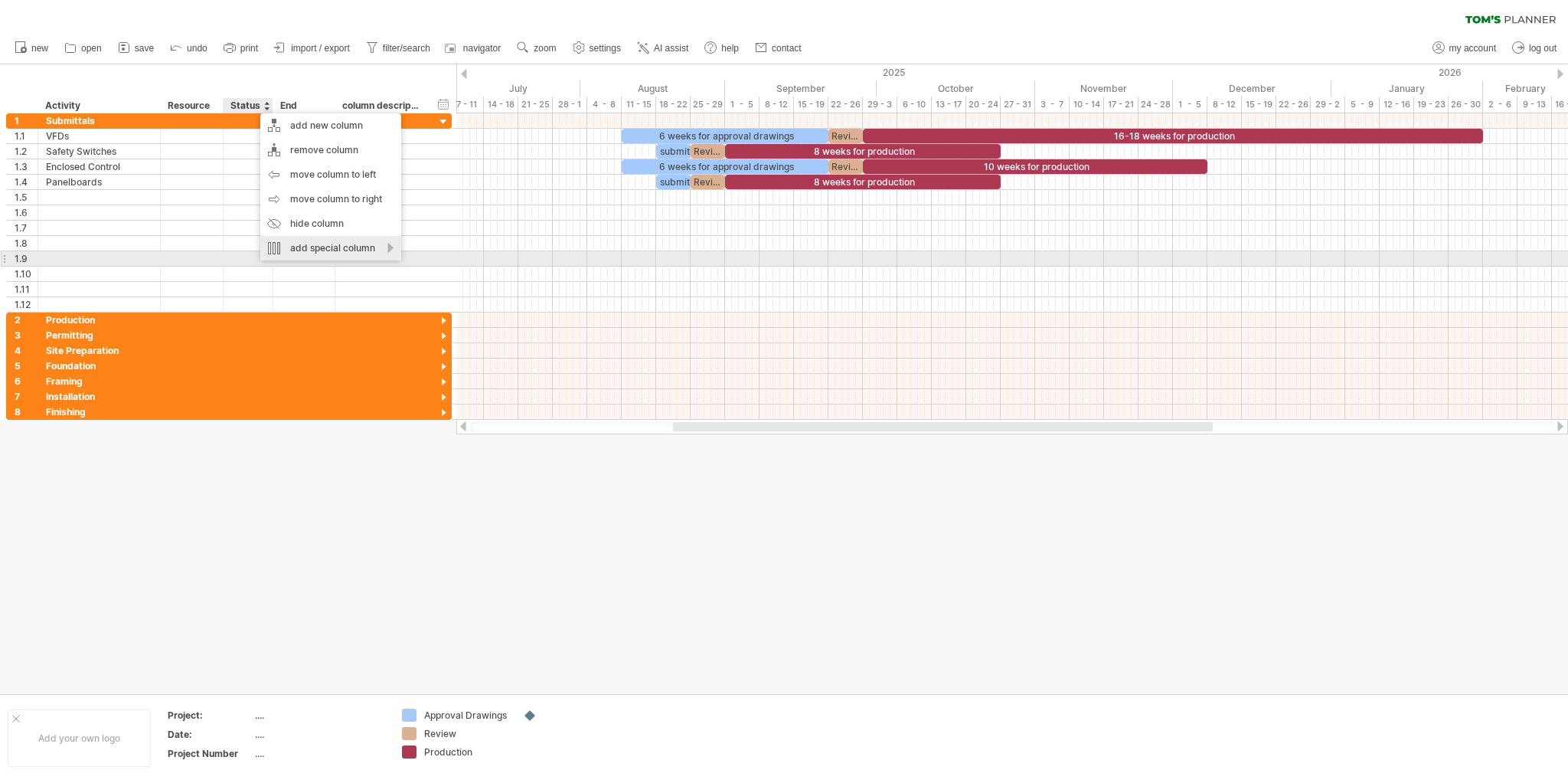
click at [337, 253] on div "add special column" at bounding box center [331, 248] width 141 height 24
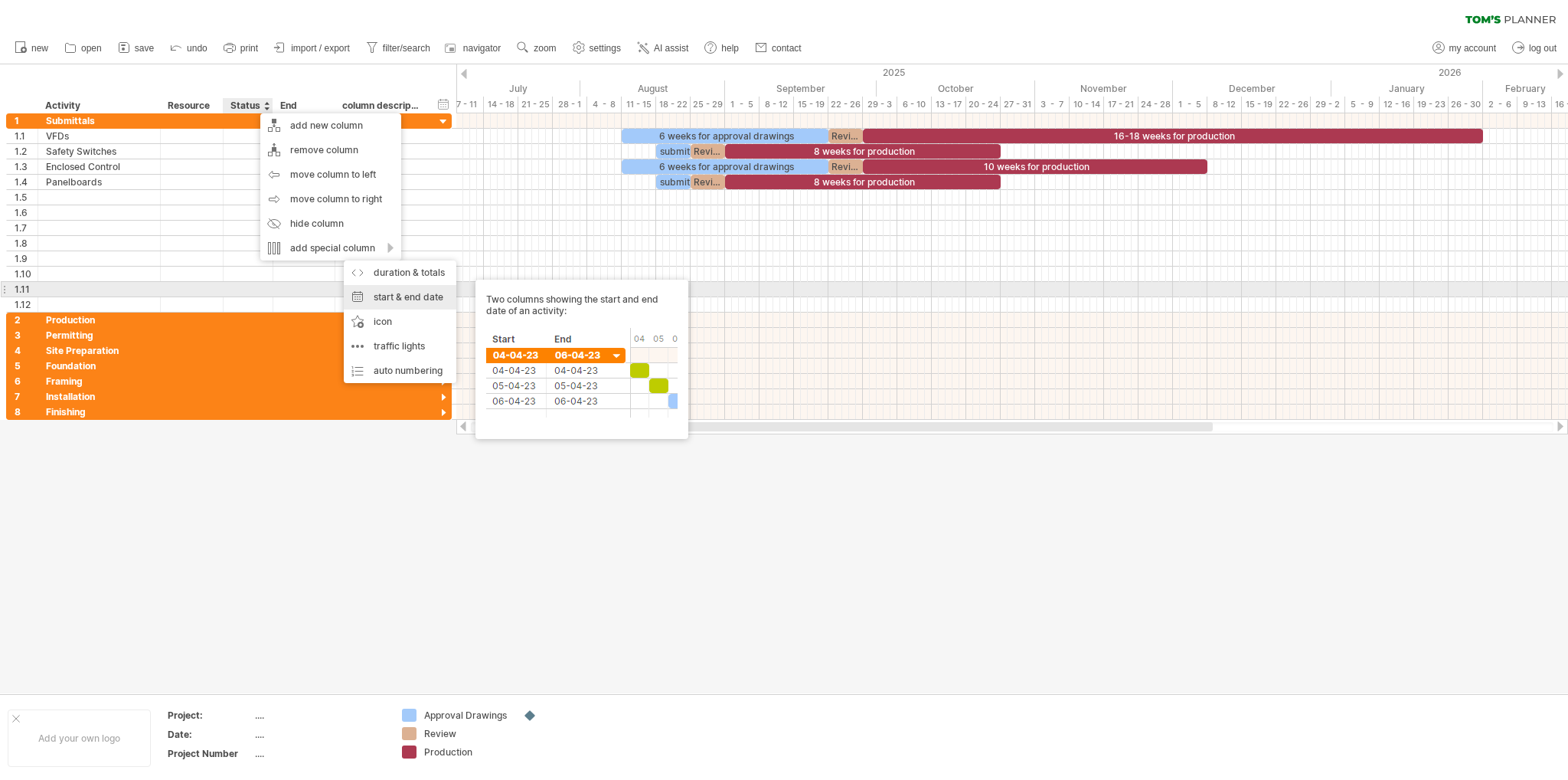
click at [405, 297] on div "start & end date Two columns showing the start and end date of an activity:" at bounding box center [399, 297] width 112 height 24
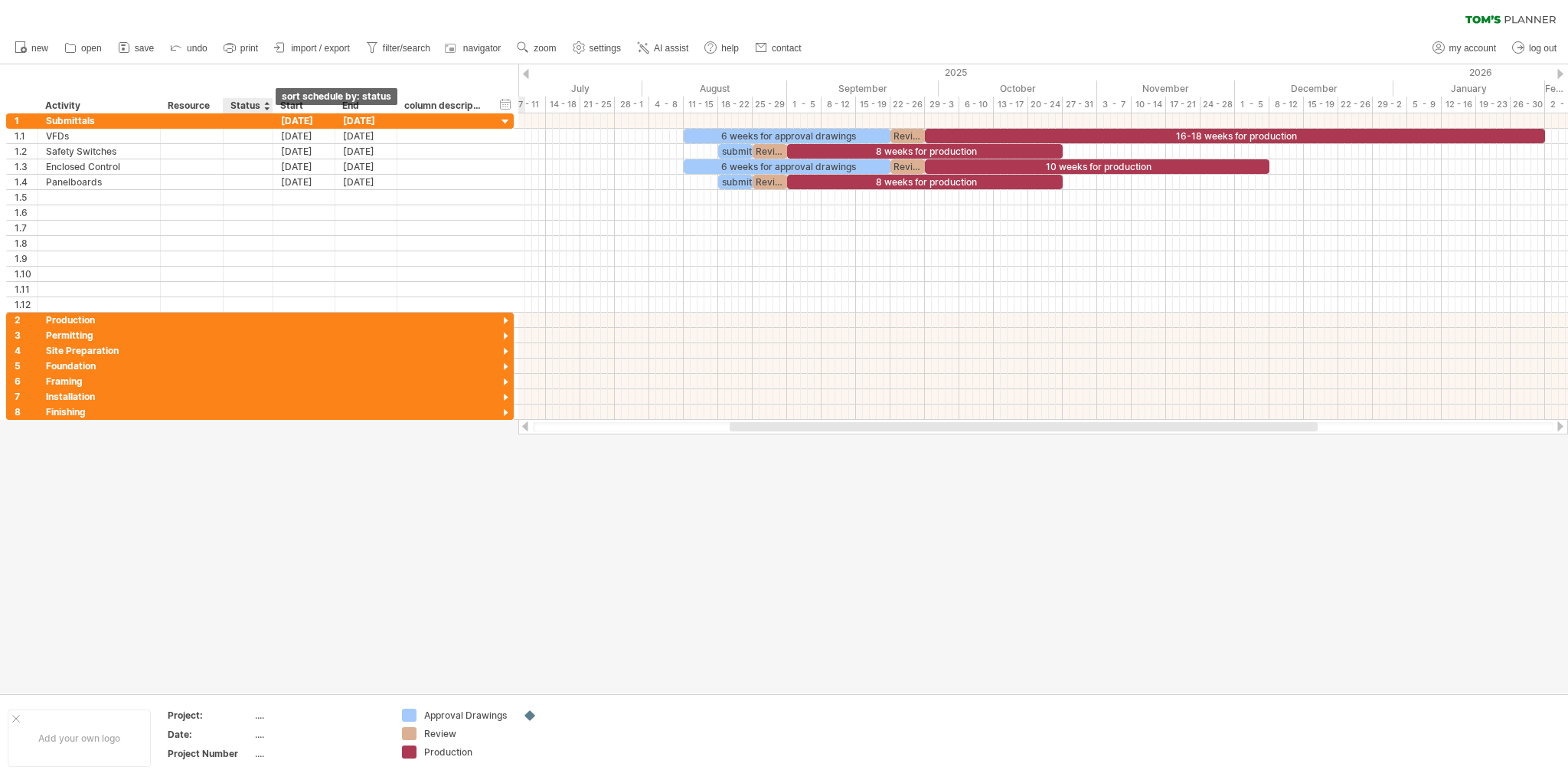
click at [266, 110] on div at bounding box center [266, 105] width 6 height 15
click at [232, 139] on div at bounding box center [249, 136] width 34 height 15
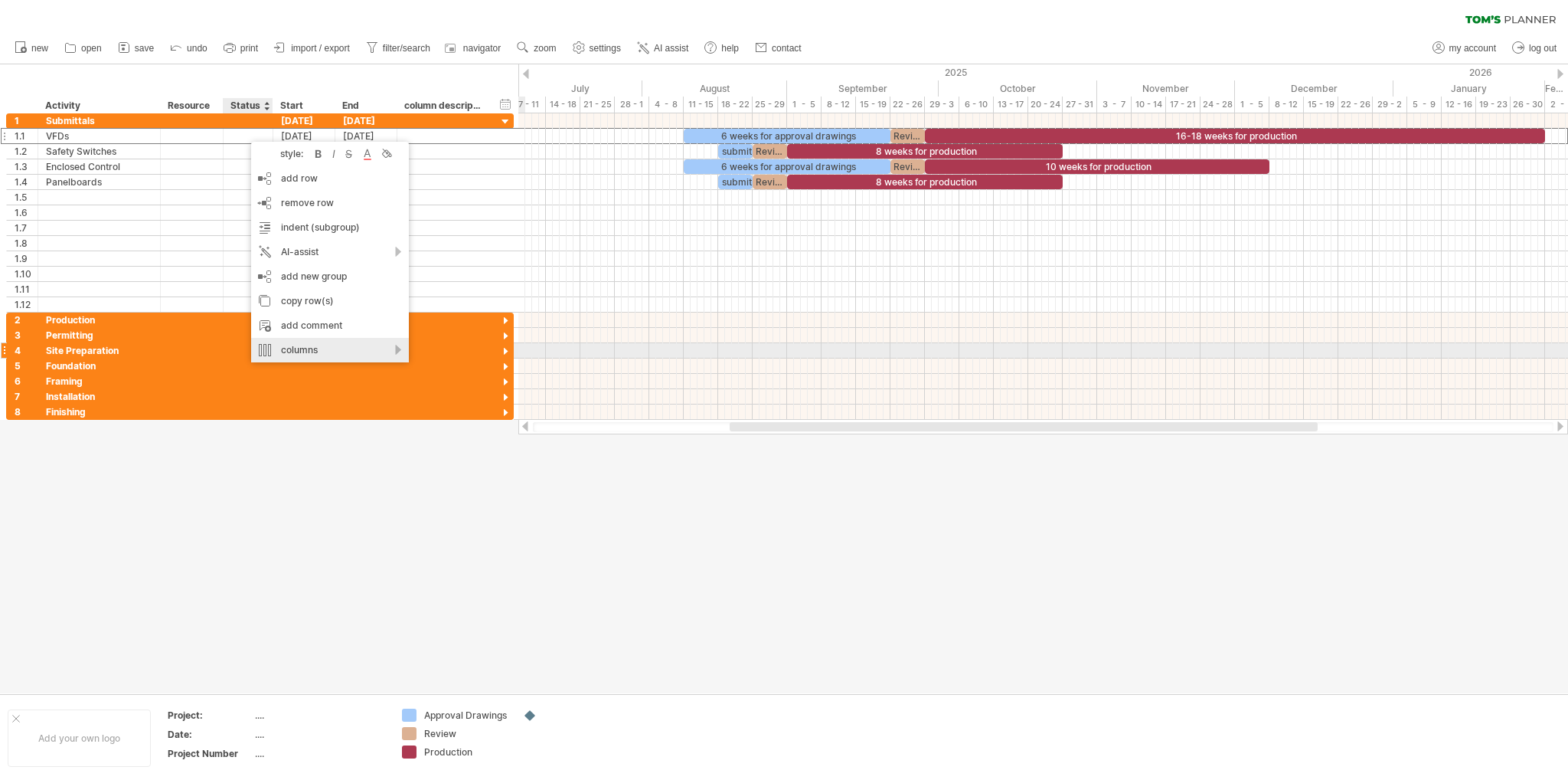
click at [289, 352] on div "columns" at bounding box center [329, 350] width 157 height 24
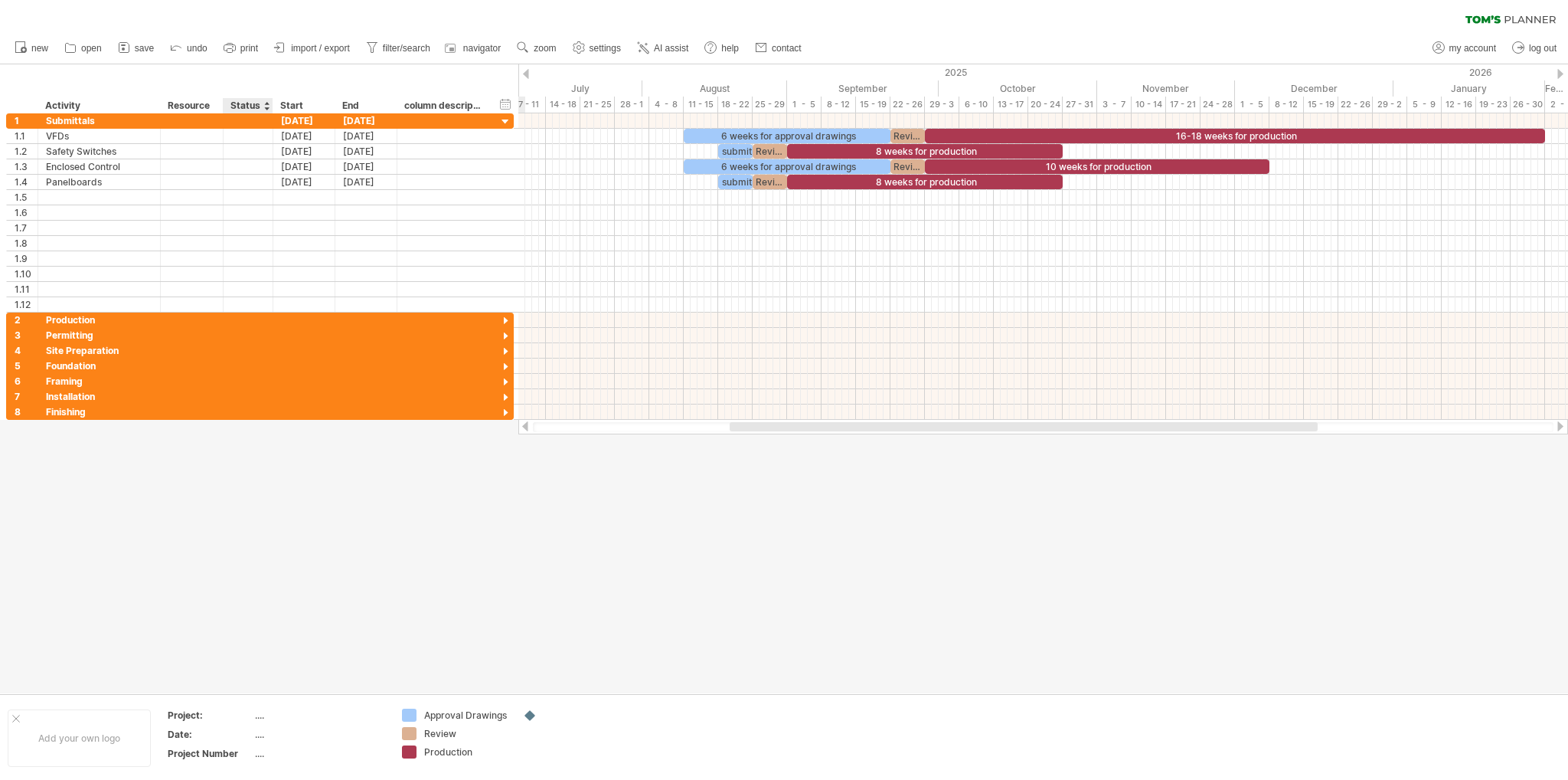
click at [247, 105] on div "Status" at bounding box center [248, 105] width 34 height 15
click at [265, 107] on div at bounding box center [266, 105] width 6 height 15
click at [343, 145] on div "sort by date" at bounding box center [335, 152] width 125 height 24
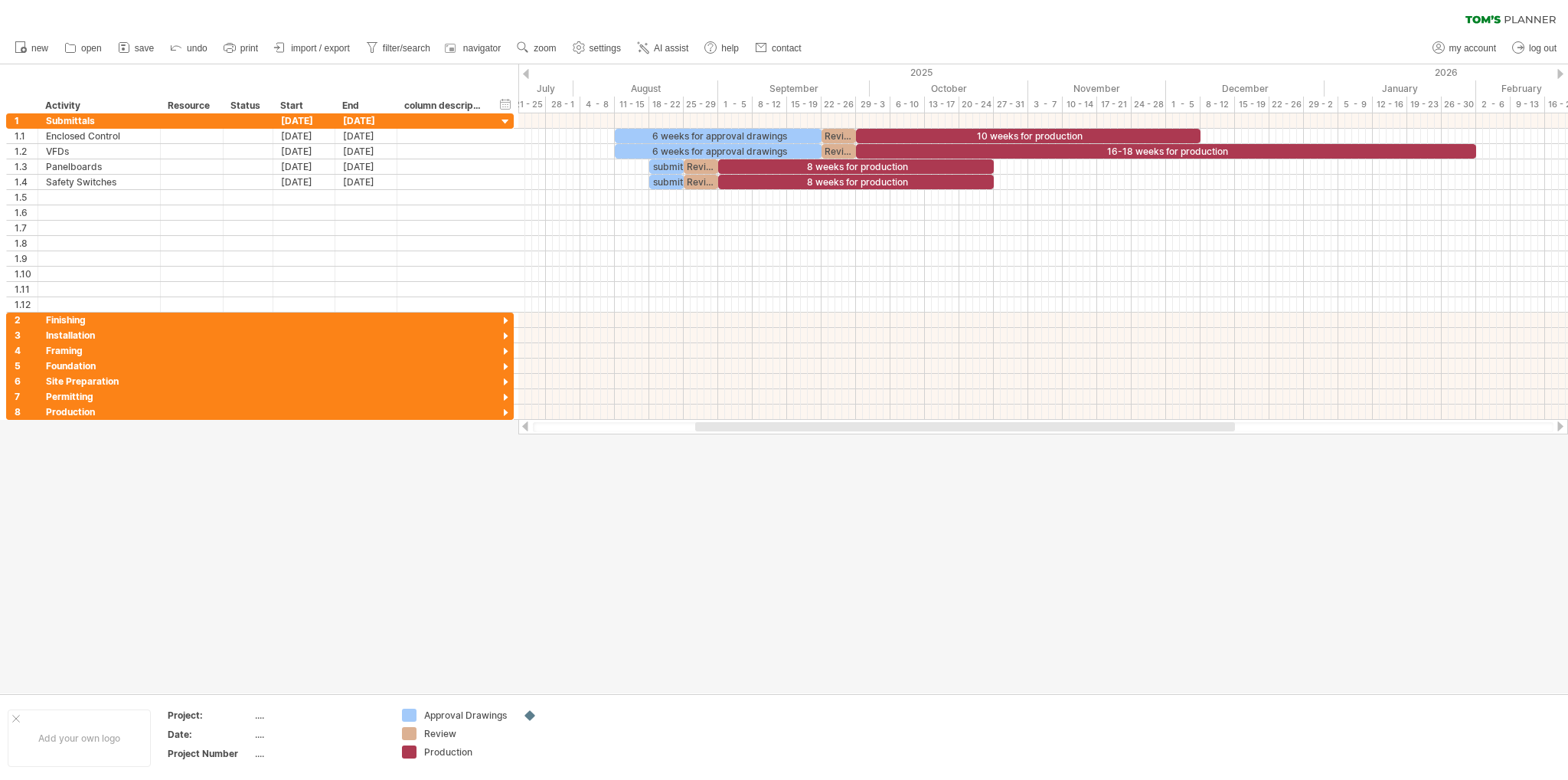
drag, startPoint x: 764, startPoint y: 426, endPoint x: 713, endPoint y: 426, distance: 51.0
click at [713, 426] on div at bounding box center [965, 426] width 540 height 9
click at [850, 514] on div at bounding box center [784, 379] width 1568 height 629
